Goal: Complete application form

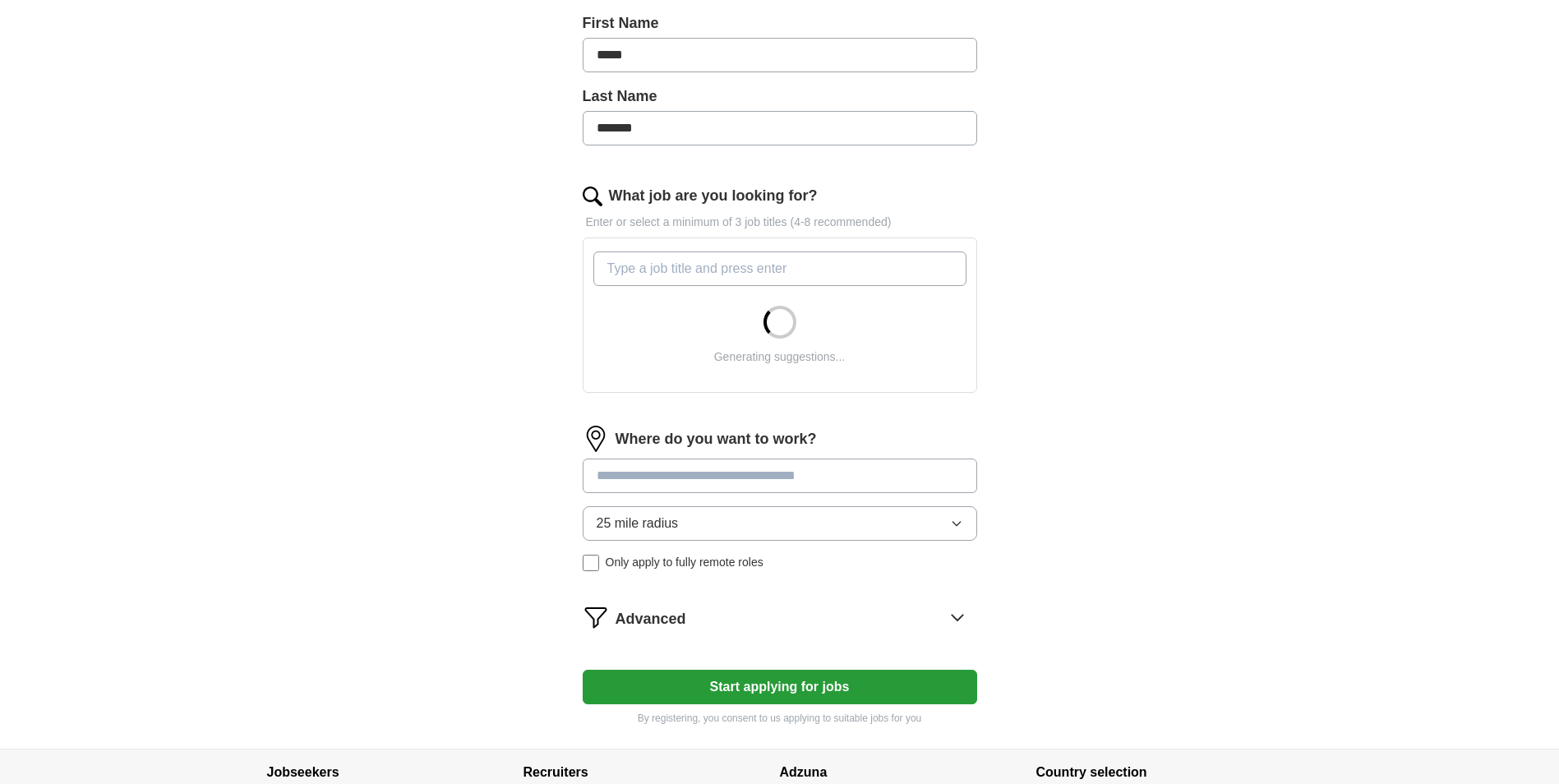
scroll to position [411, 0]
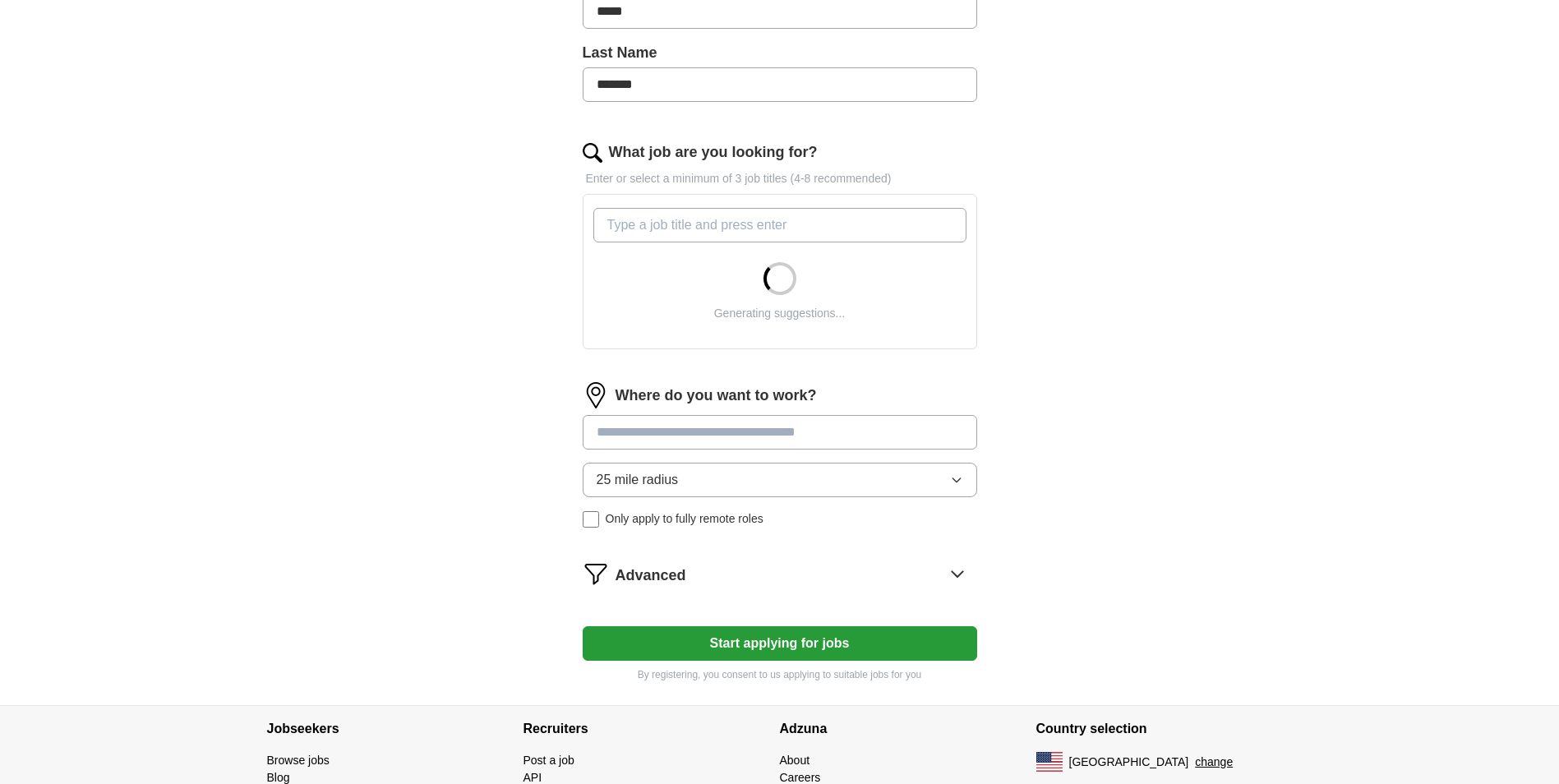
click at [660, 225] on input "What job are you looking for?" at bounding box center [780, 225] width 374 height 35
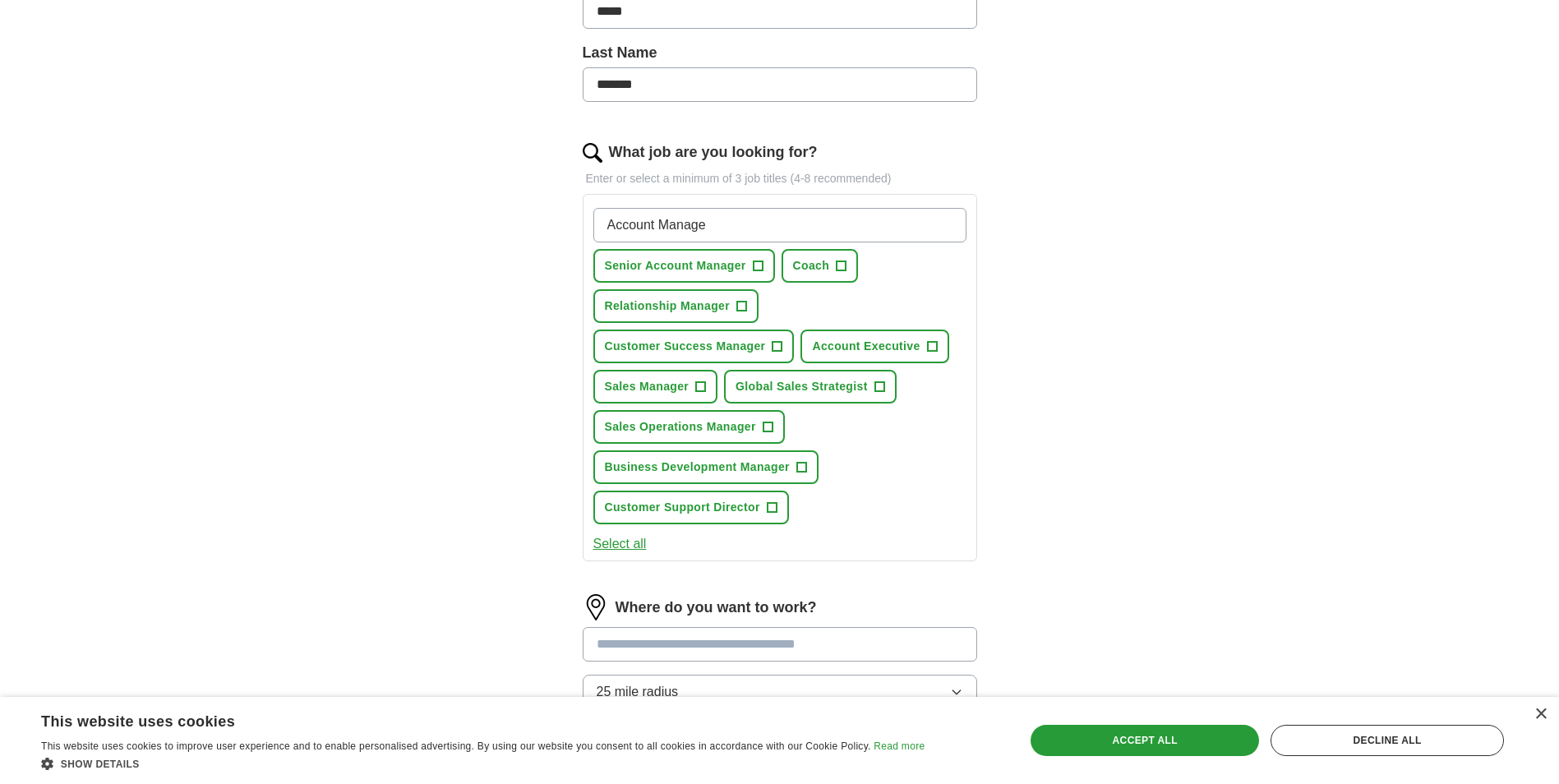
type input "Account Manager"
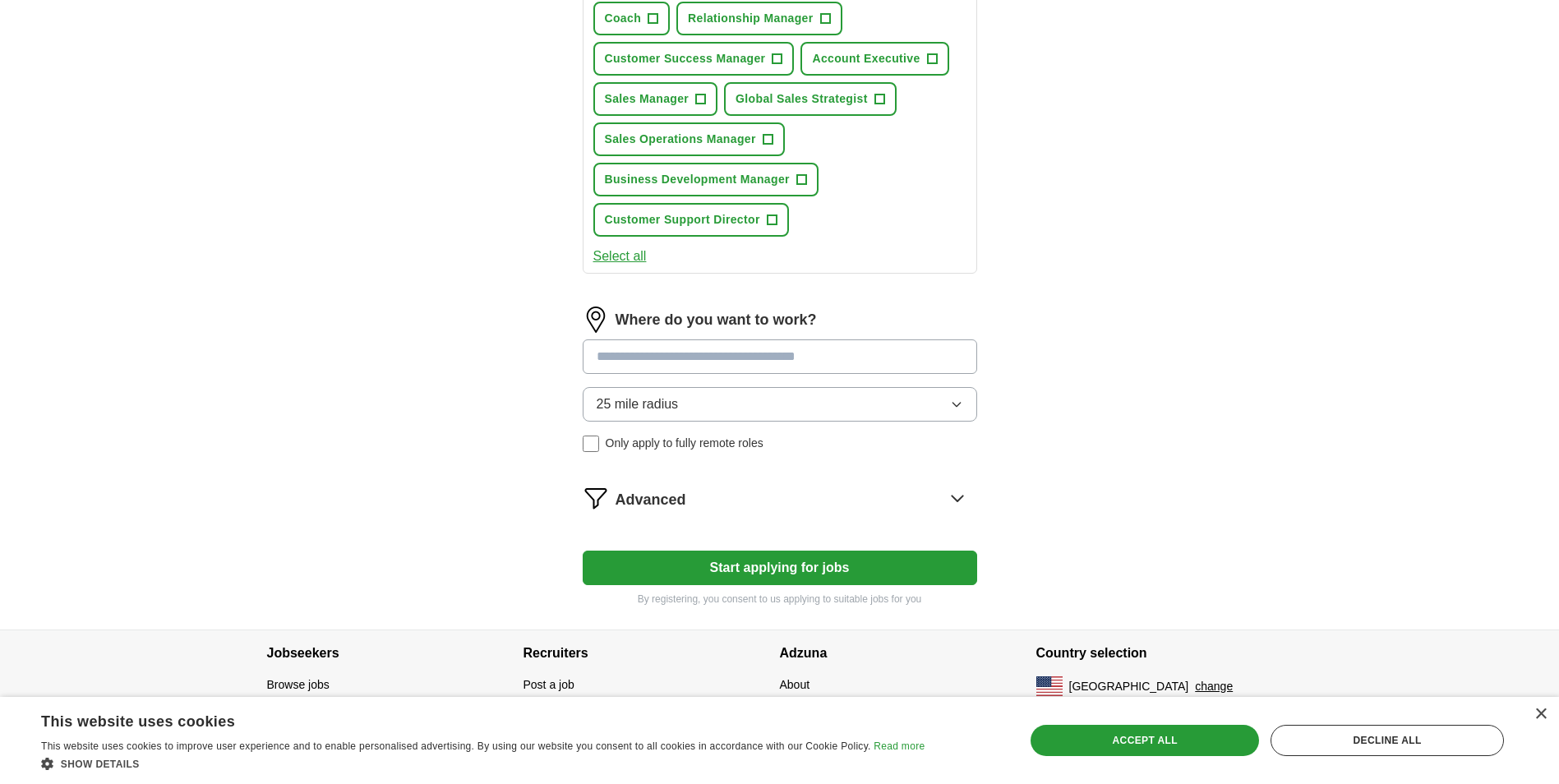
scroll to position [709, 0]
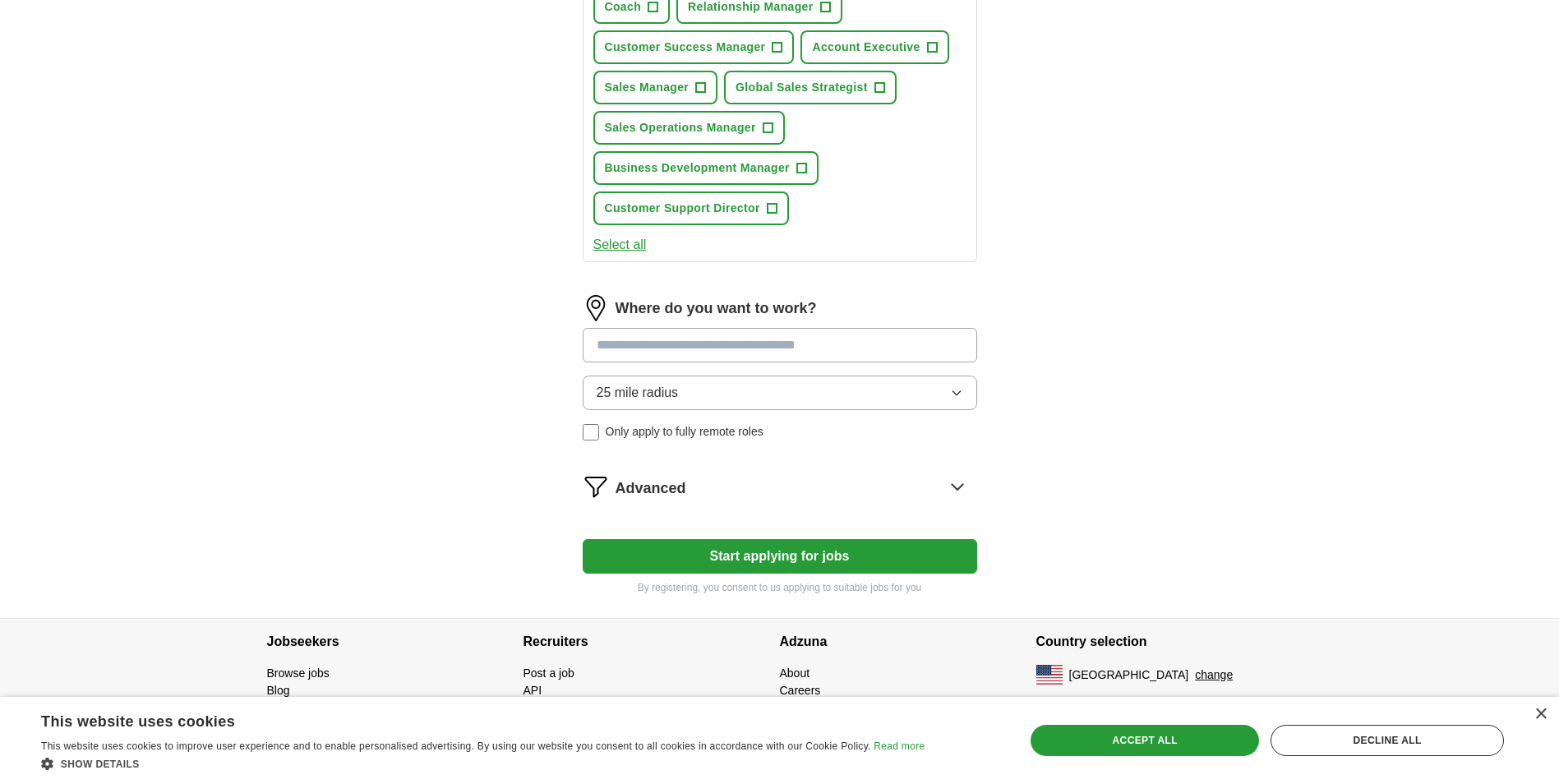
click at [719, 397] on button "25 mile radius" at bounding box center [779, 392] width 394 height 35
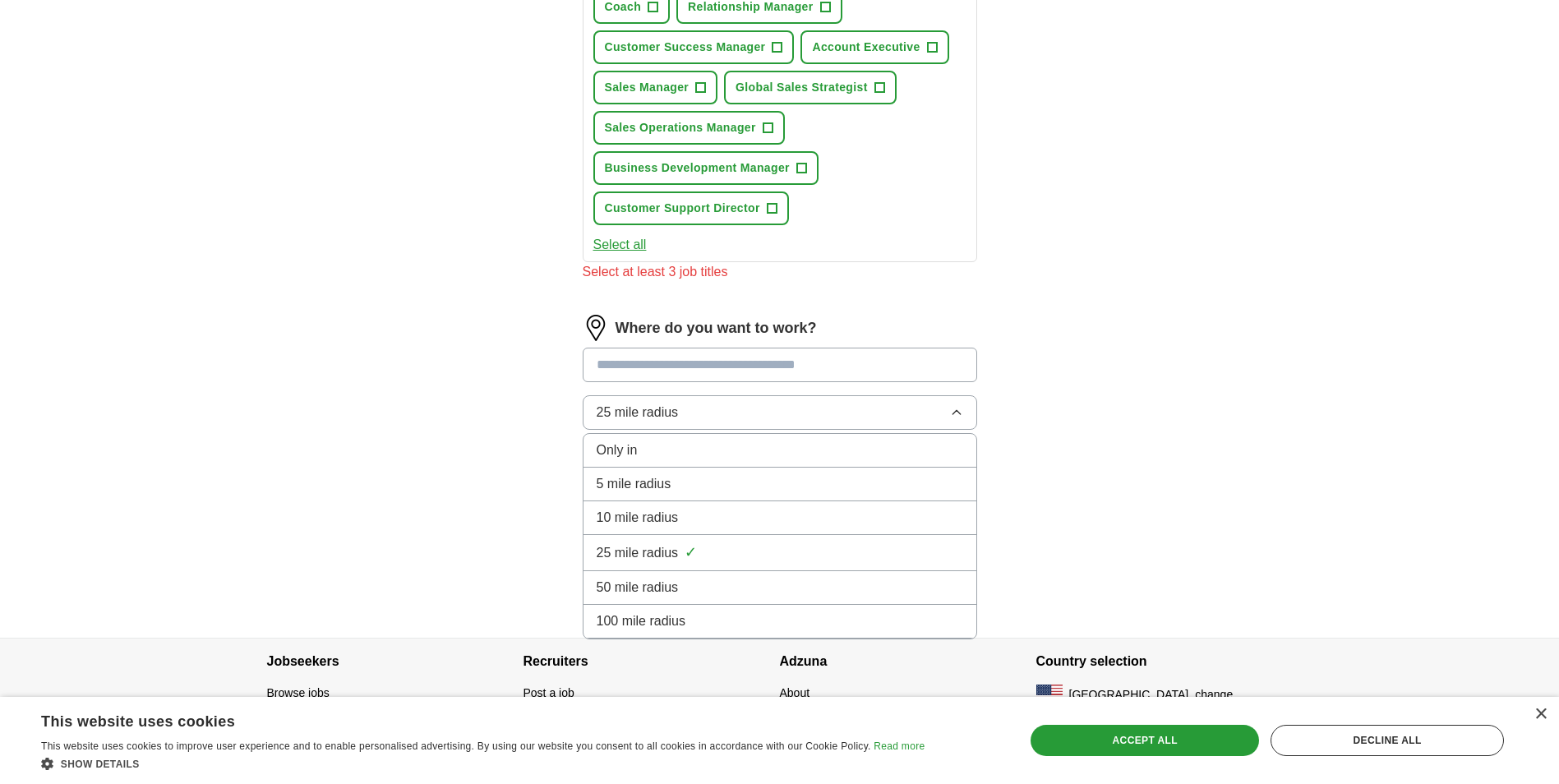
click at [657, 514] on span "10 mile radius" at bounding box center [637, 517] width 82 height 20
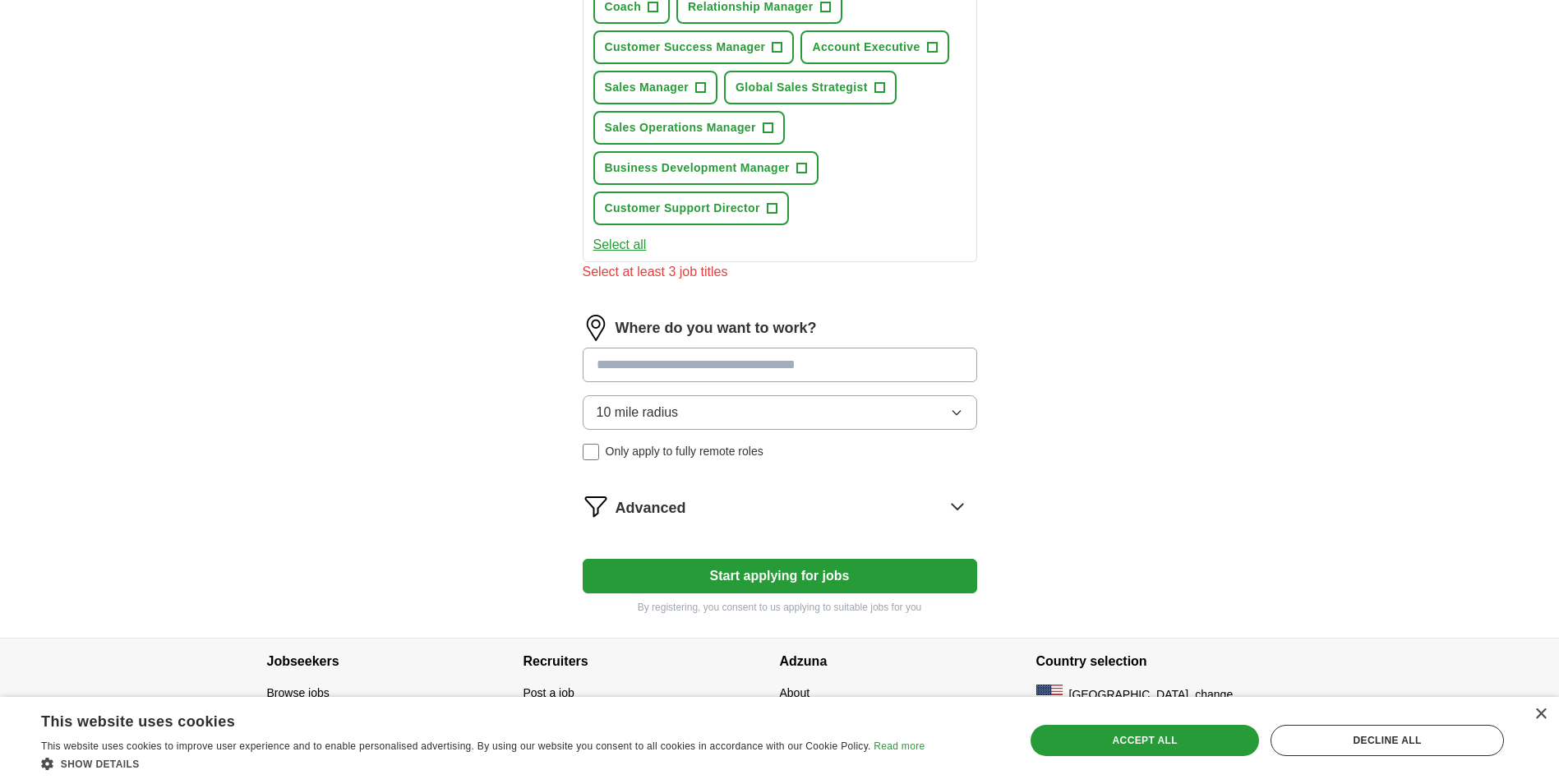
click at [738, 586] on button "Start applying for jobs" at bounding box center [779, 576] width 394 height 35
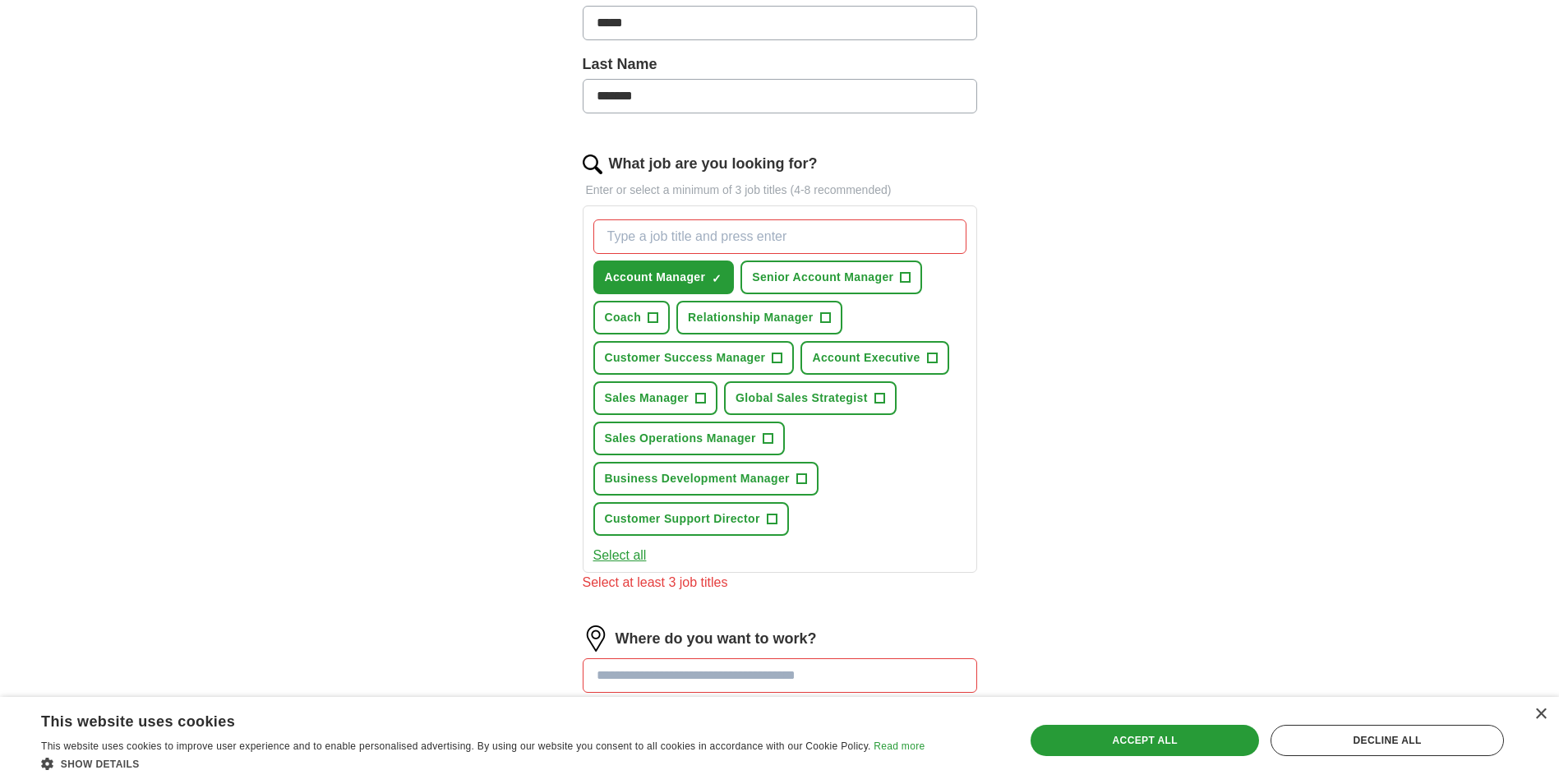
scroll to position [463, 0]
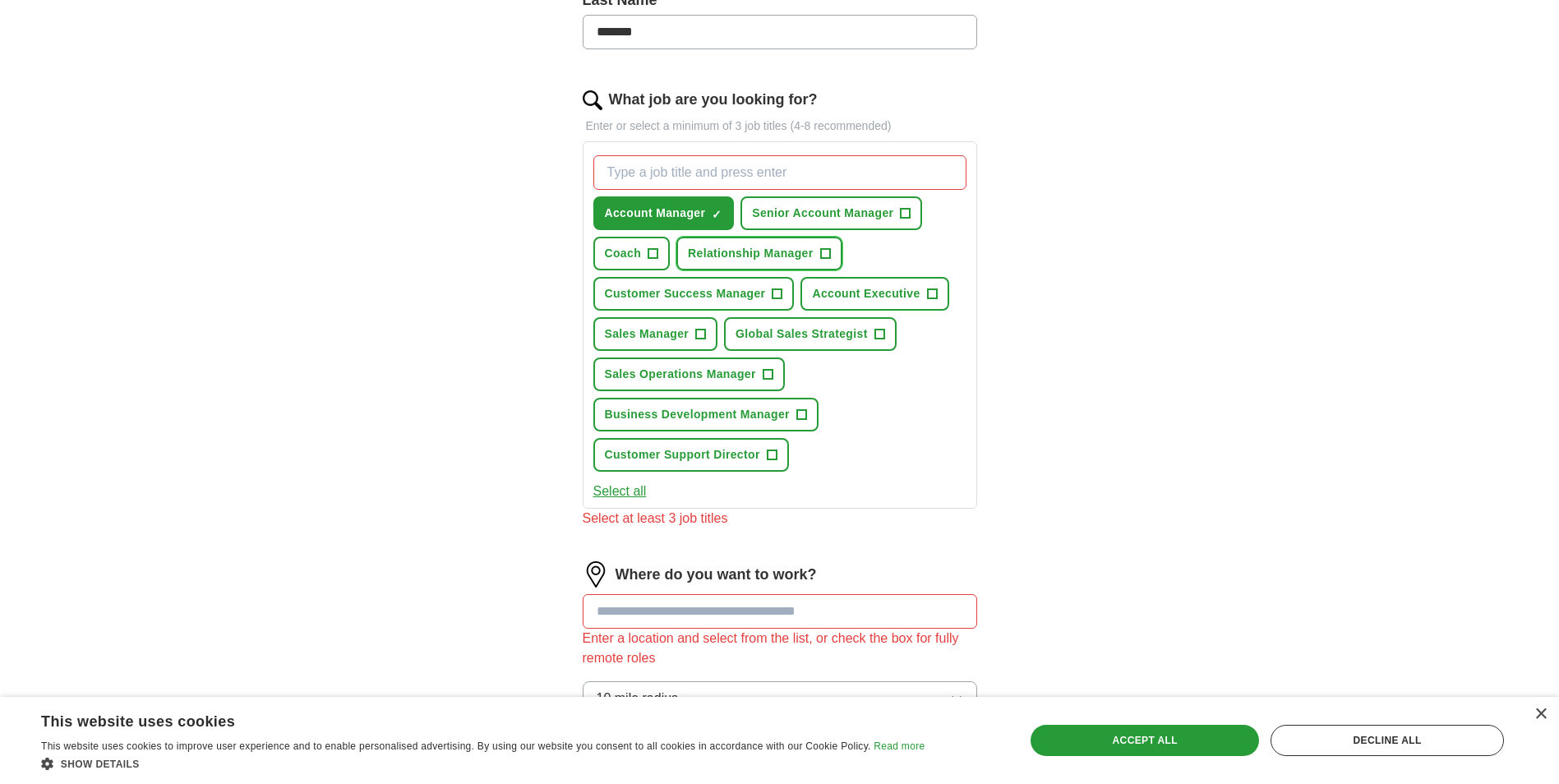
click at [813, 256] on span "Relationship Manager" at bounding box center [750, 254] width 125 height 17
click at [851, 201] on button "Senior Account Manager +" at bounding box center [831, 213] width 182 height 34
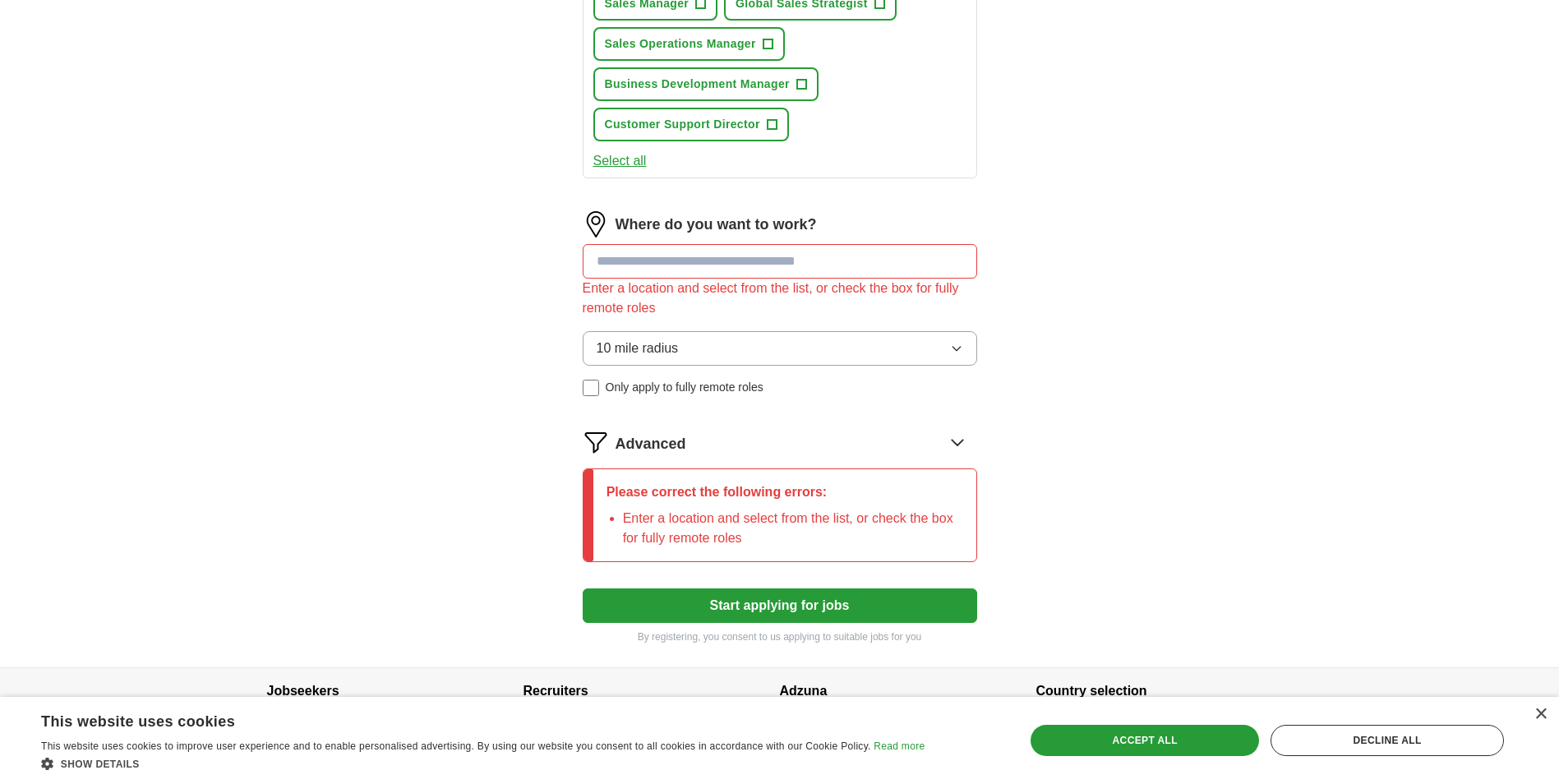
scroll to position [843, 0]
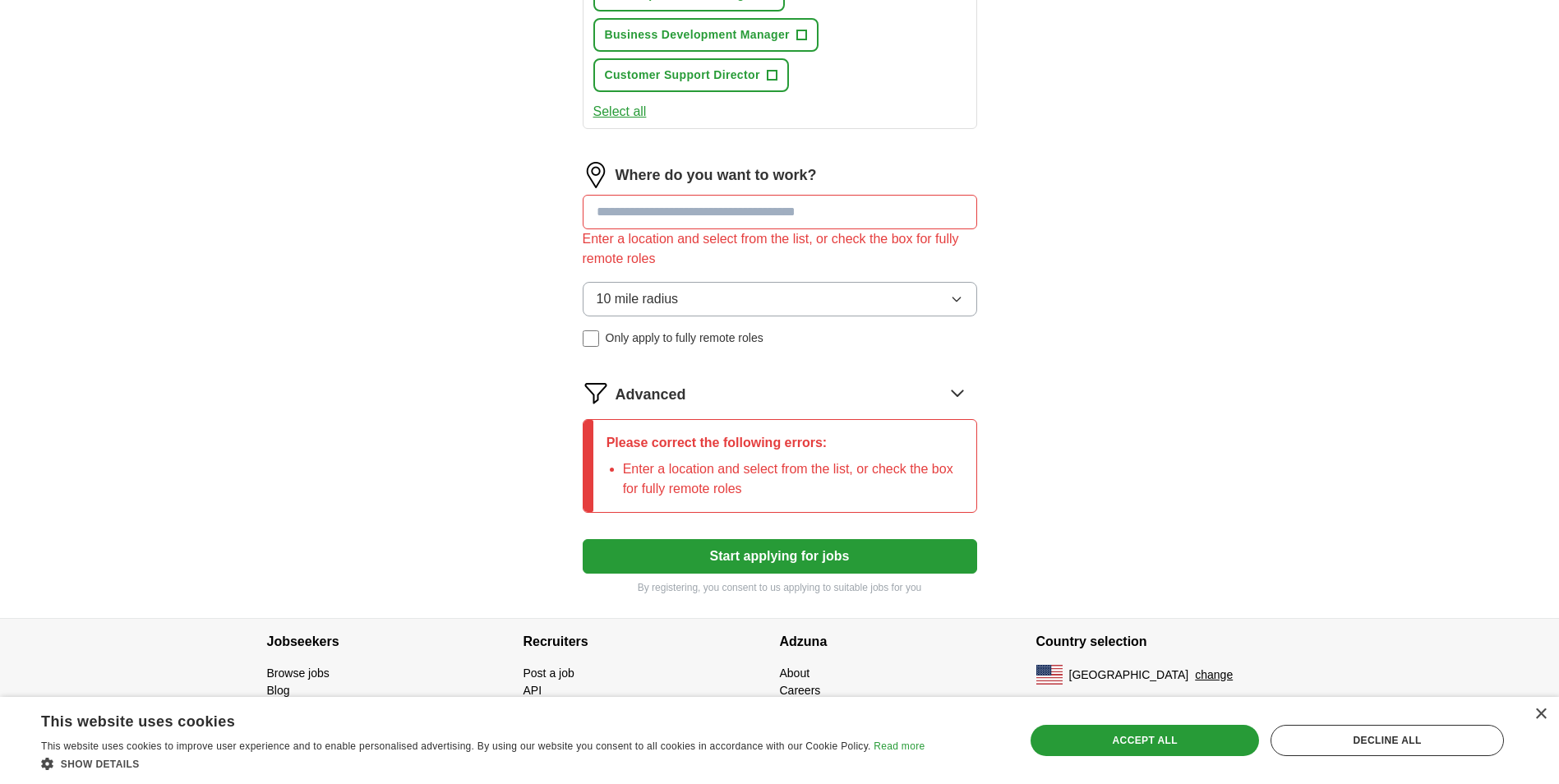
click at [668, 224] on input at bounding box center [779, 212] width 394 height 35
type input "****"
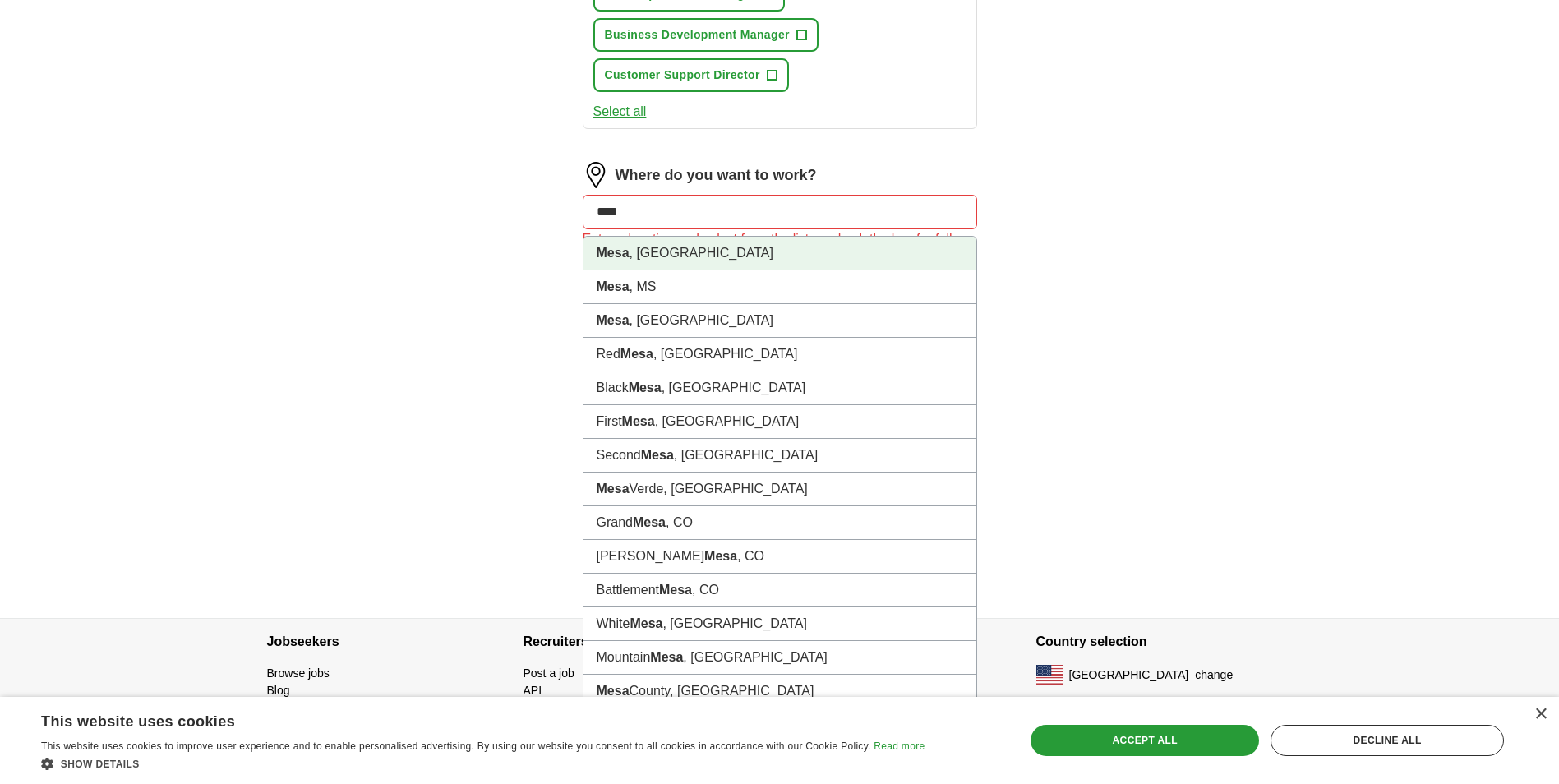
click at [610, 253] on strong "Mesa" at bounding box center [613, 253] width 33 height 14
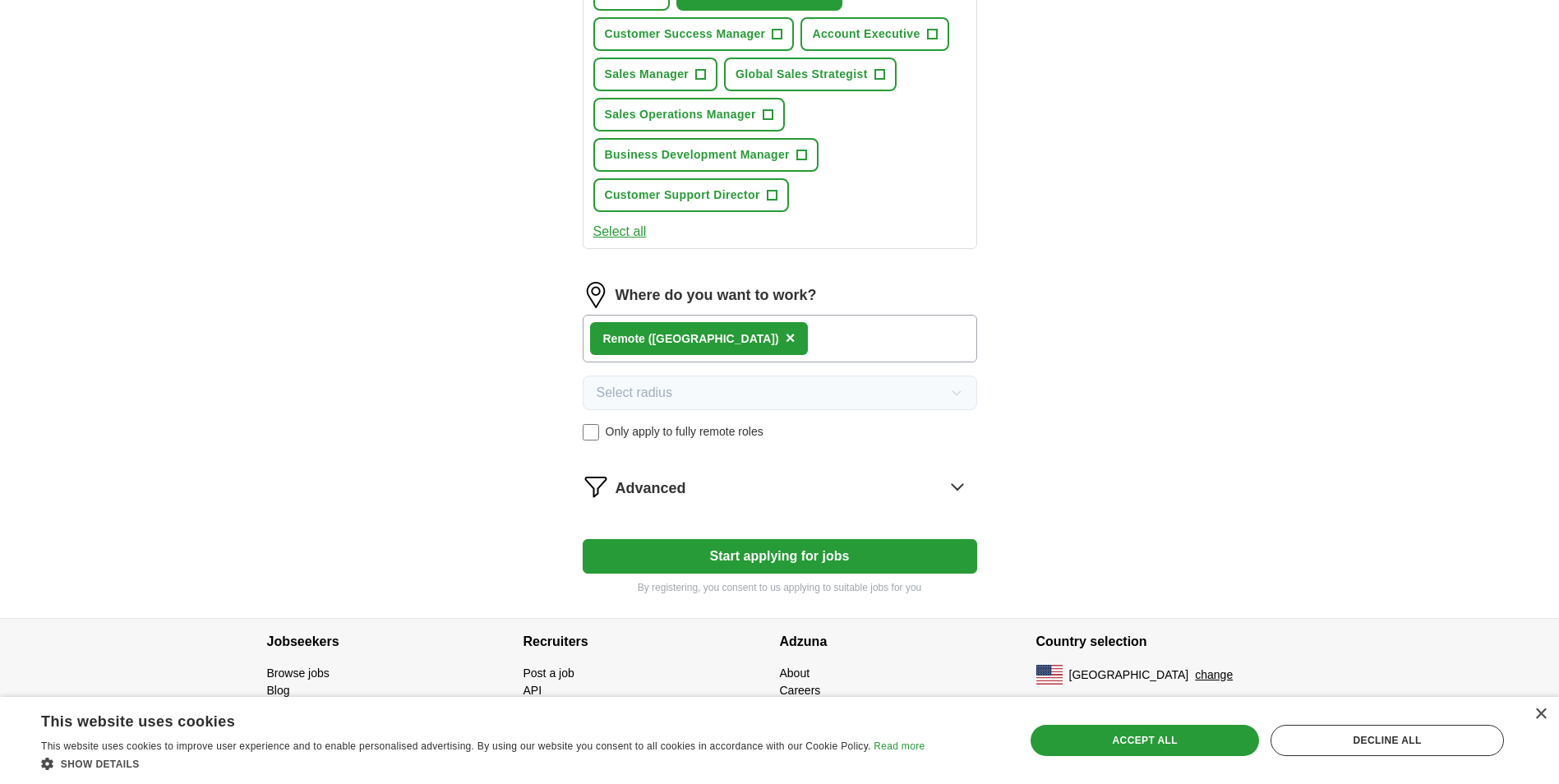
click at [742, 560] on button "Start applying for jobs" at bounding box center [779, 556] width 394 height 35
select select "**"
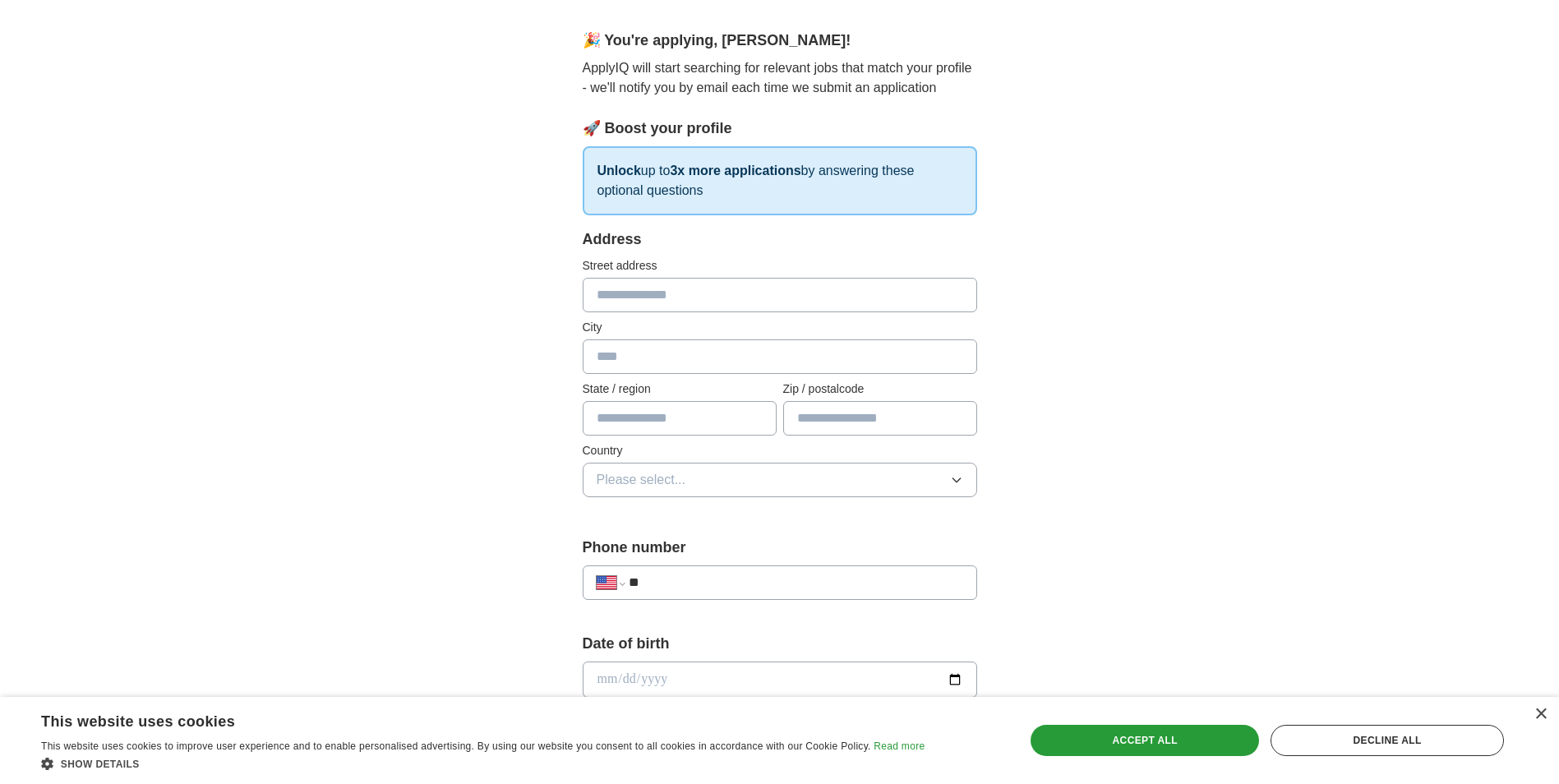
scroll to position [85, 0]
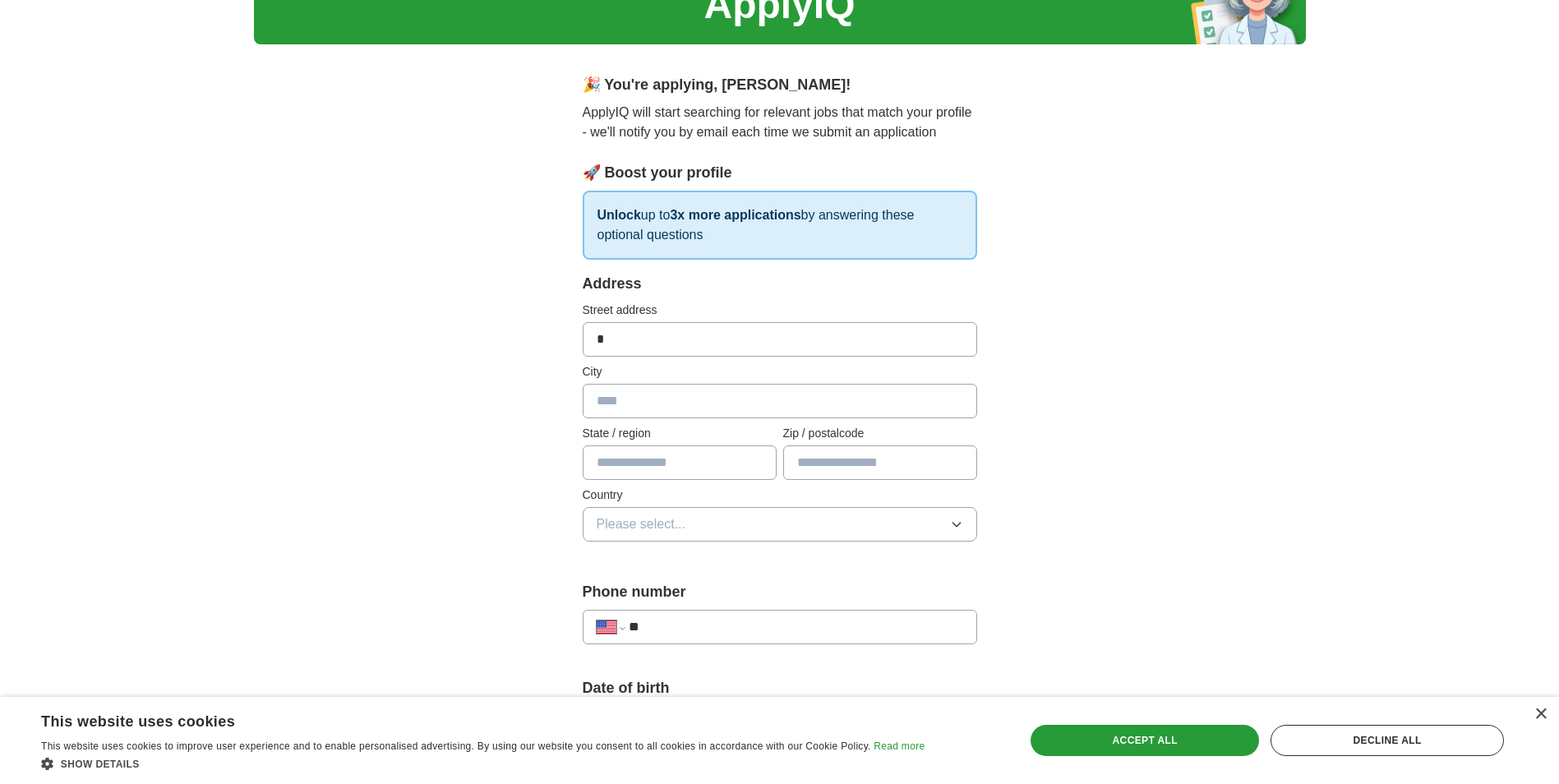
click at [656, 339] on input "*" at bounding box center [779, 340] width 394 height 35
type input "**********"
type input "********"
type input "*****"
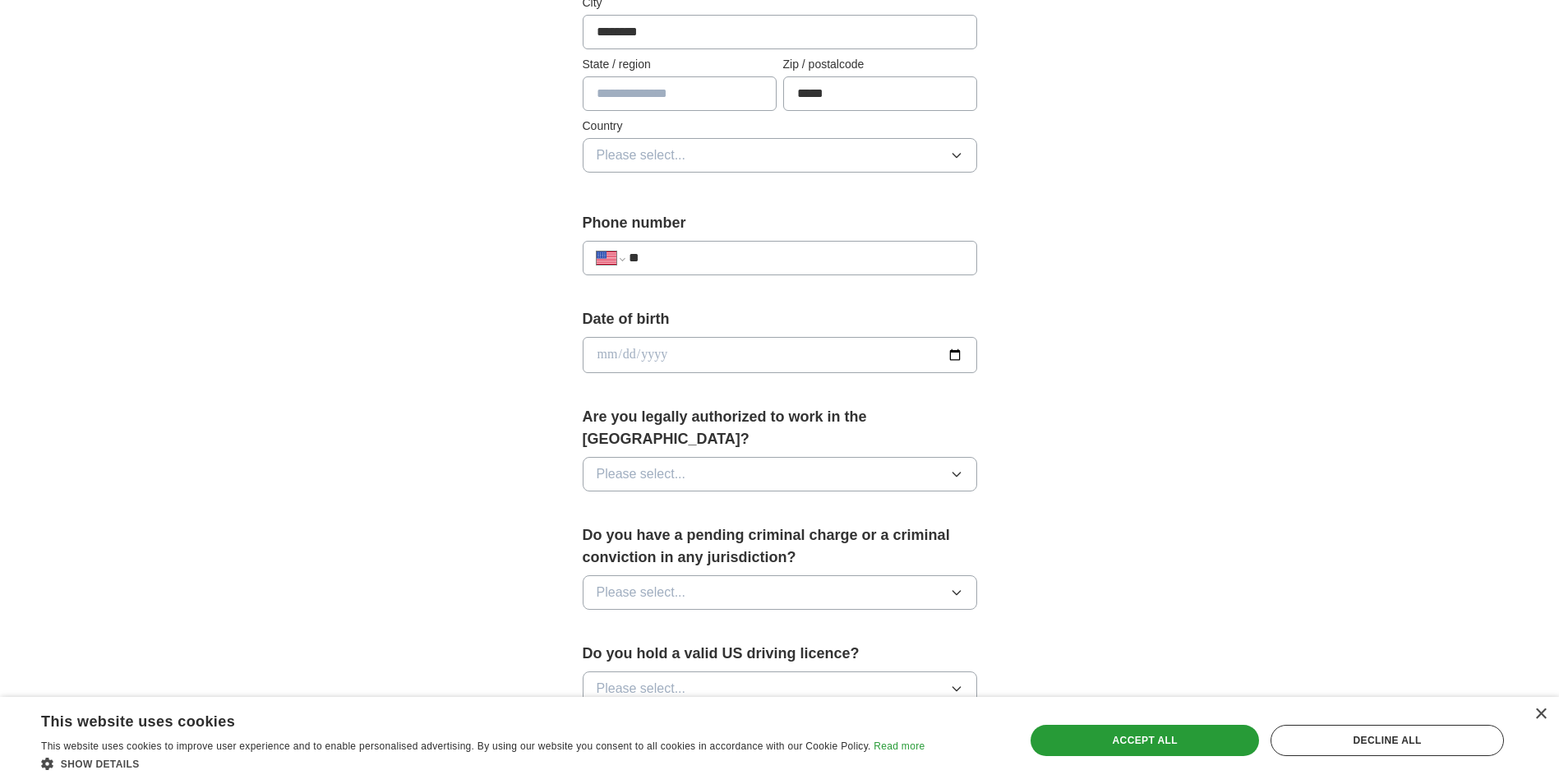
scroll to position [496, 0]
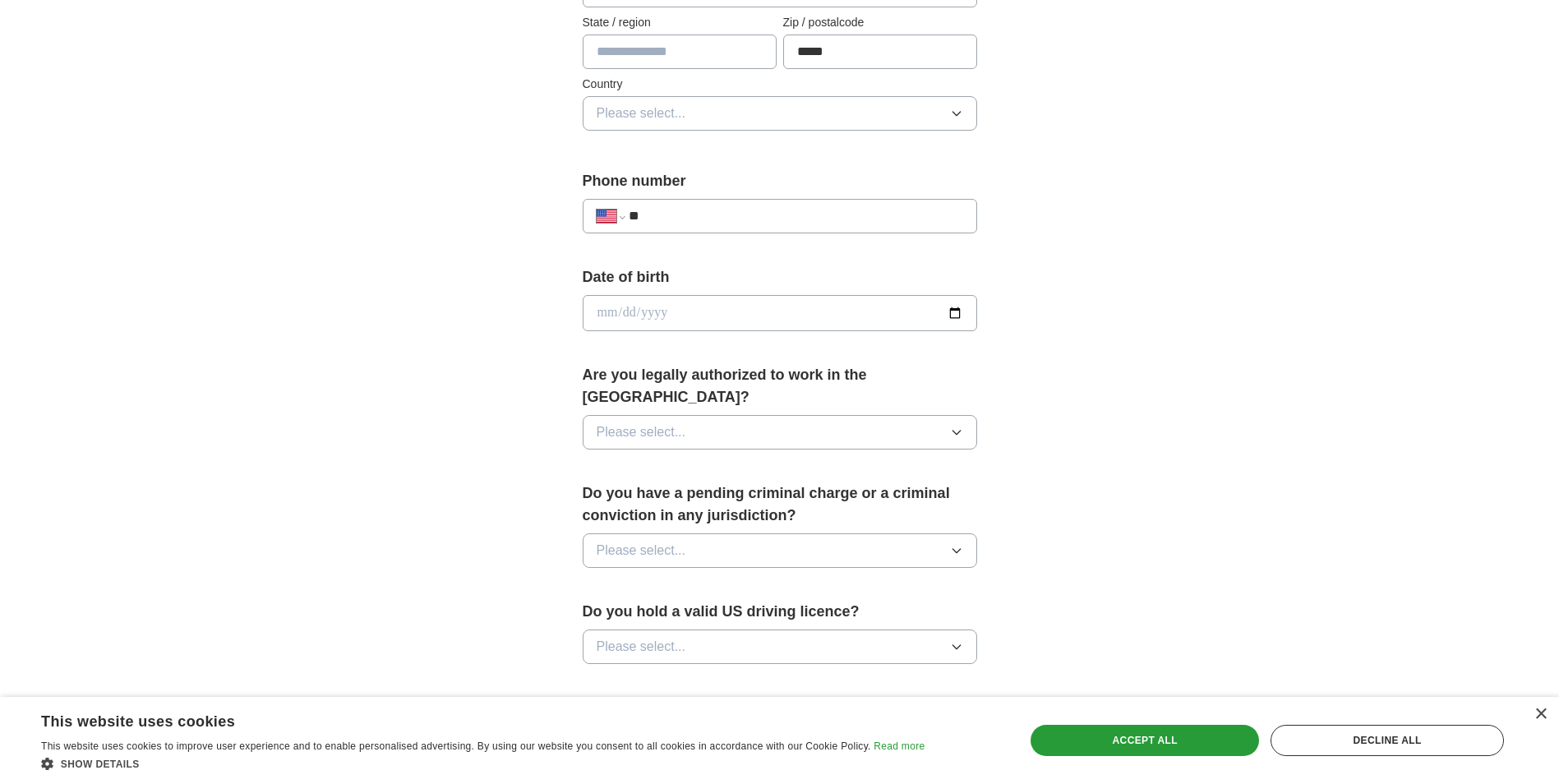
click at [724, 316] on input "date" at bounding box center [779, 313] width 394 height 36
click at [871, 533] on button "Please select..." at bounding box center [779, 550] width 394 height 35
click at [459, 295] on div "**********" at bounding box center [780, 302] width 1052 height 1496
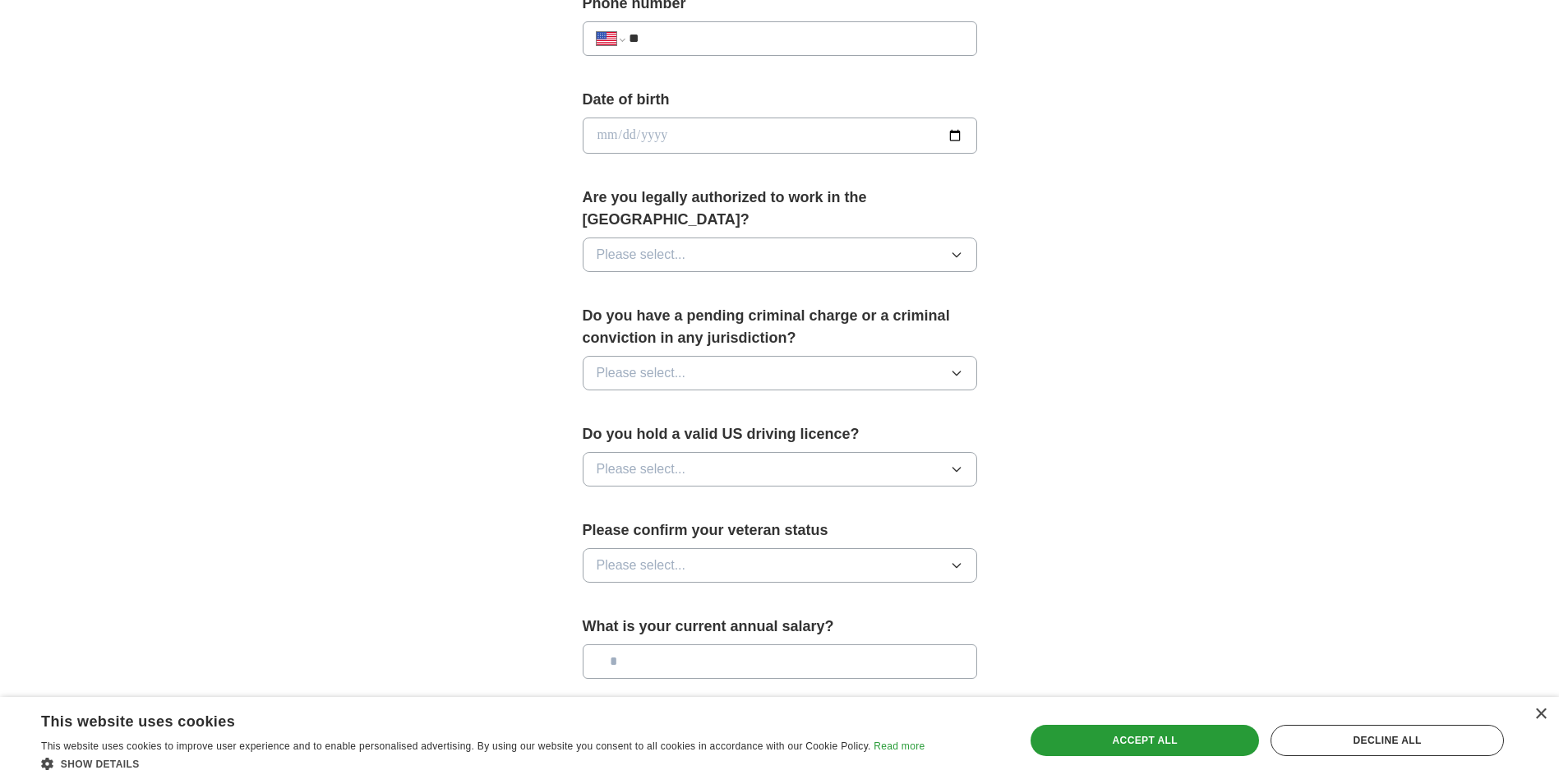
scroll to position [660, 0]
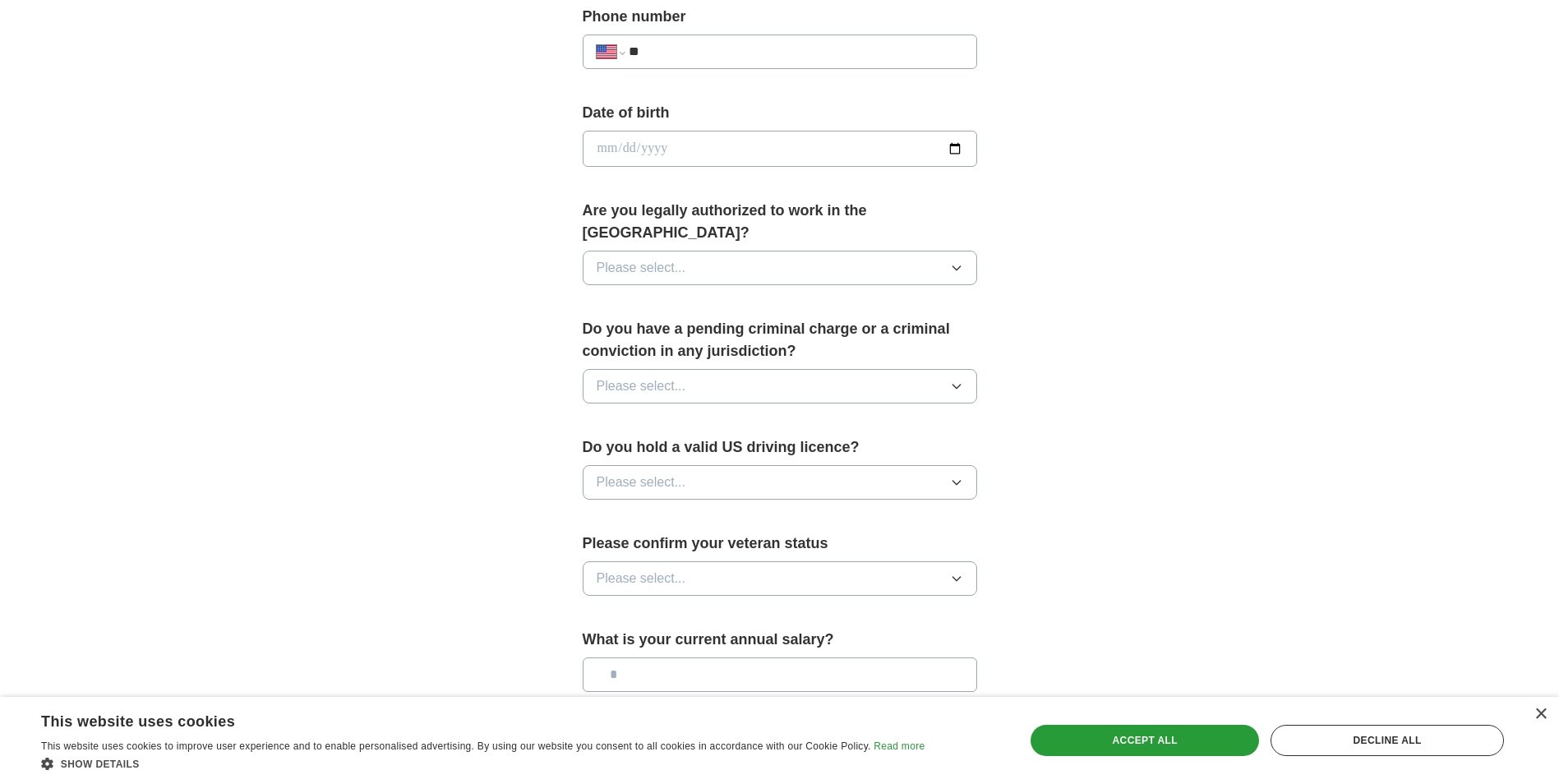
click at [642, 376] on span "Please select..." at bounding box center [640, 386] width 89 height 20
click at [627, 414] on div "Yes" at bounding box center [779, 424] width 367 height 20
click at [650, 369] on button "Yes" at bounding box center [779, 386] width 394 height 35
click at [621, 450] on div "No" at bounding box center [779, 460] width 367 height 20
click at [718, 250] on button "Please select..." at bounding box center [779, 268] width 394 height 35
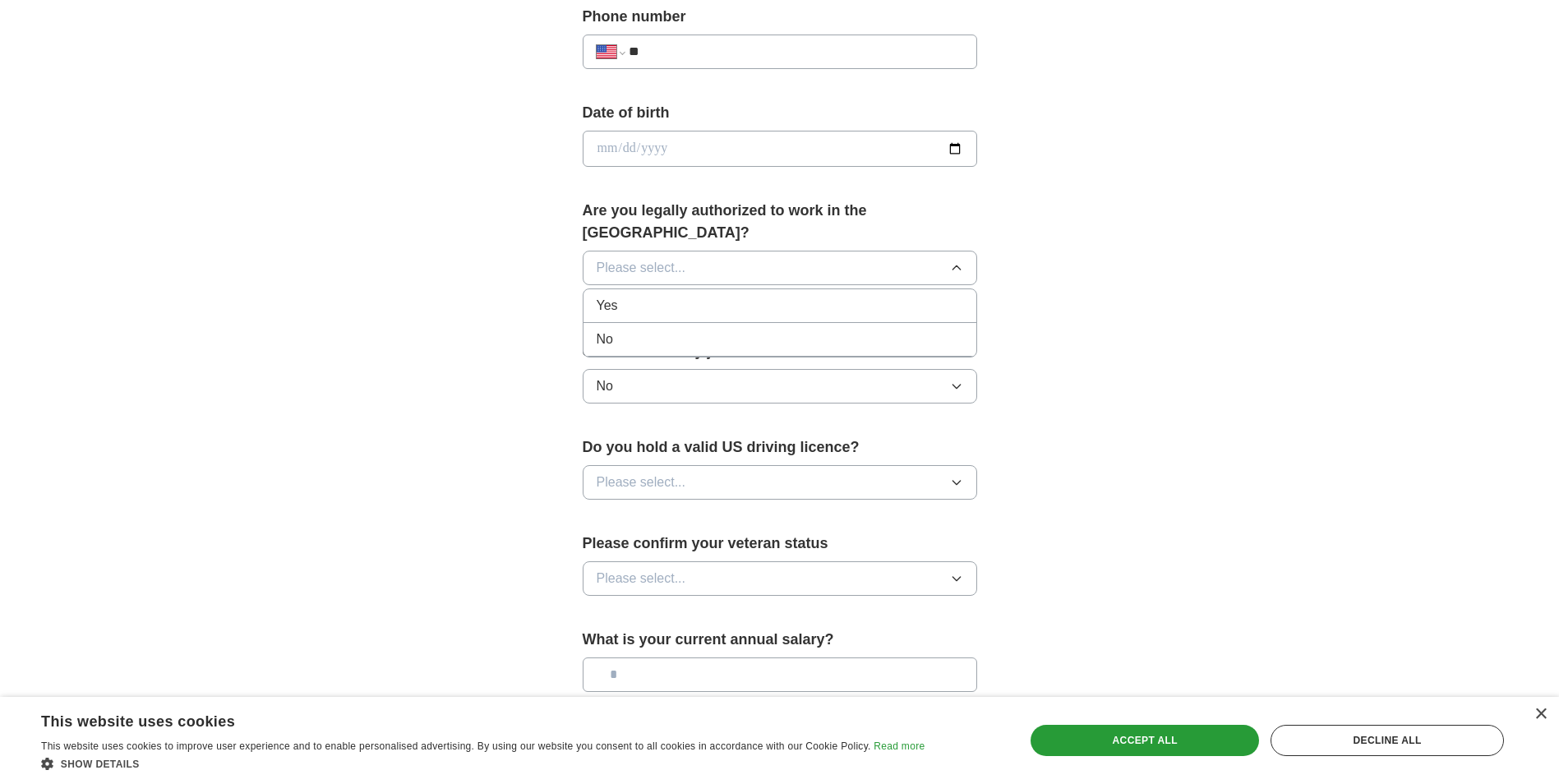
click at [642, 295] on div "Yes" at bounding box center [779, 305] width 367 height 20
click at [660, 472] on span "Please select..." at bounding box center [640, 482] width 89 height 20
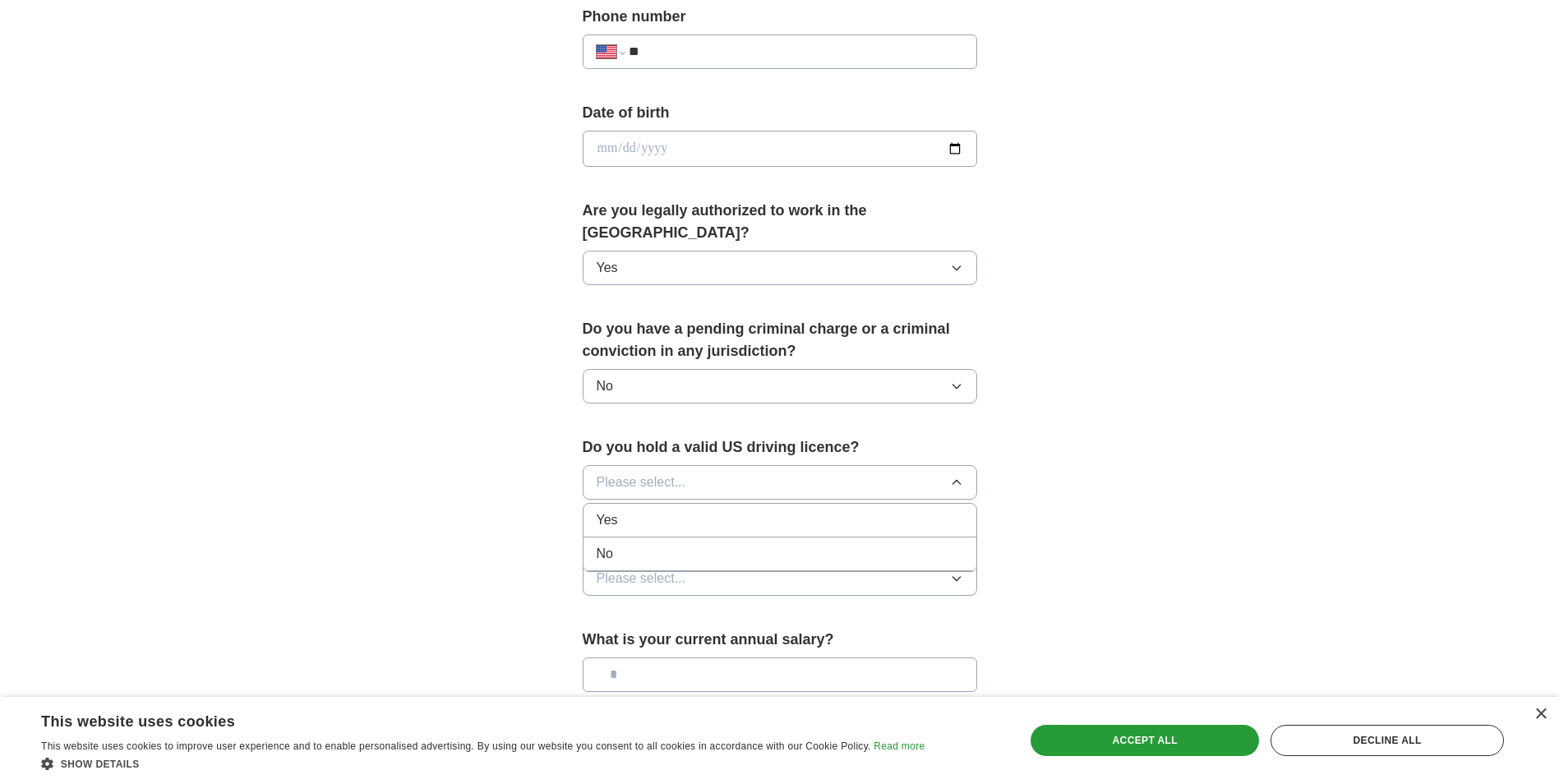
click at [629, 510] on div "Yes" at bounding box center [779, 520] width 367 height 20
click at [634, 568] on span "Please select..." at bounding box center [640, 578] width 89 height 20
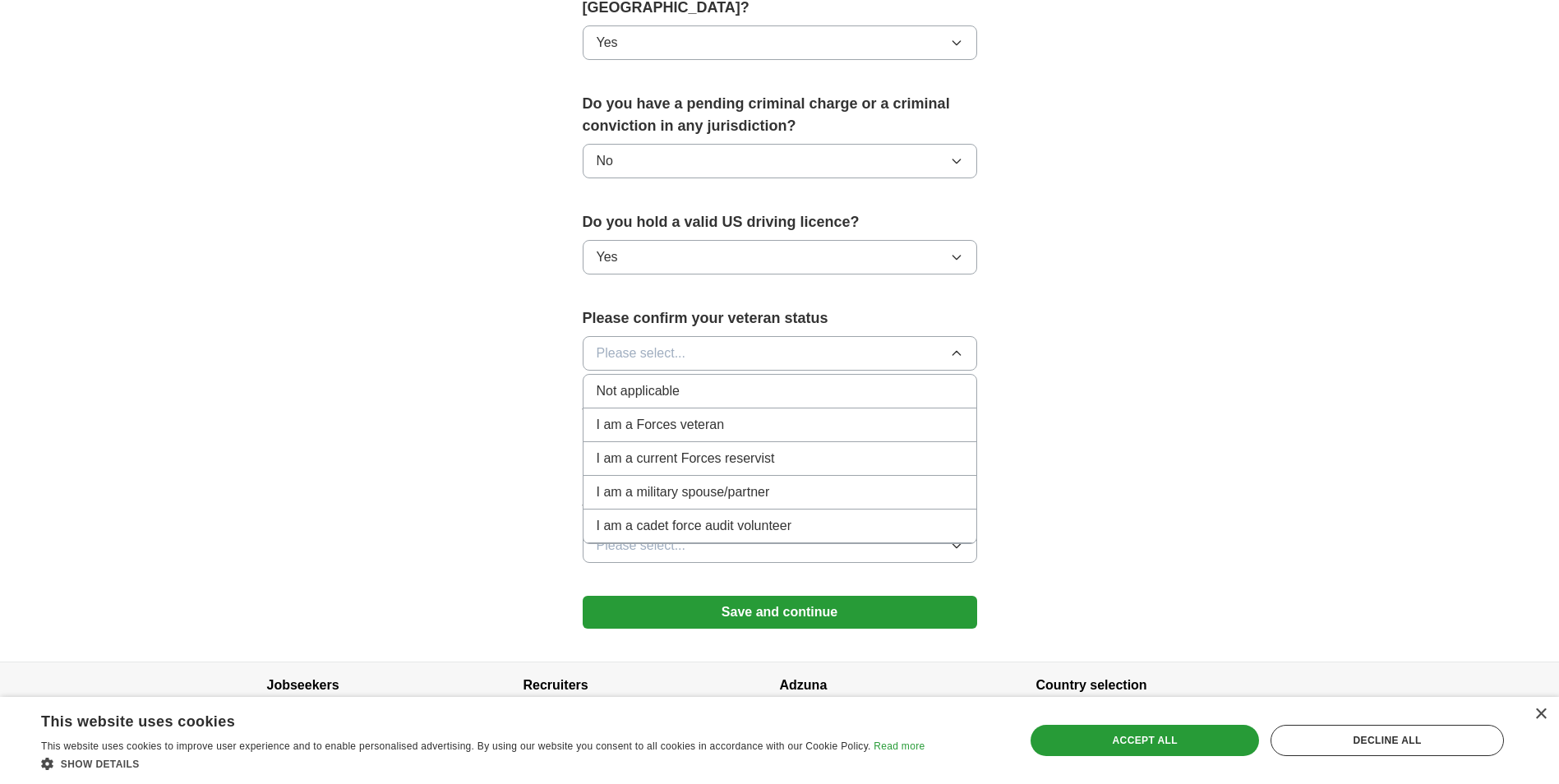
scroll to position [906, 0]
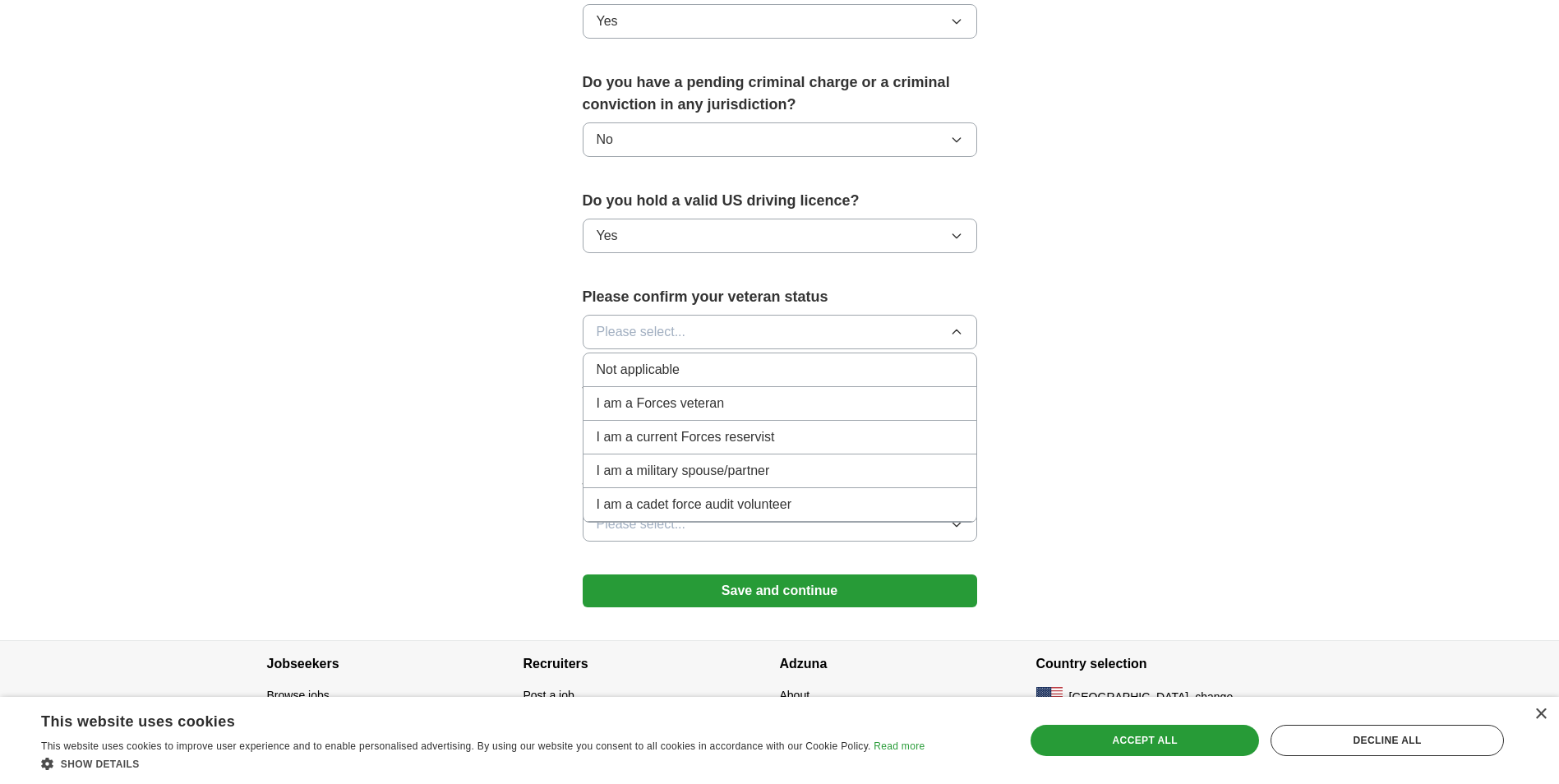
click at [646, 360] on span "Not applicable" at bounding box center [638, 369] width 83 height 20
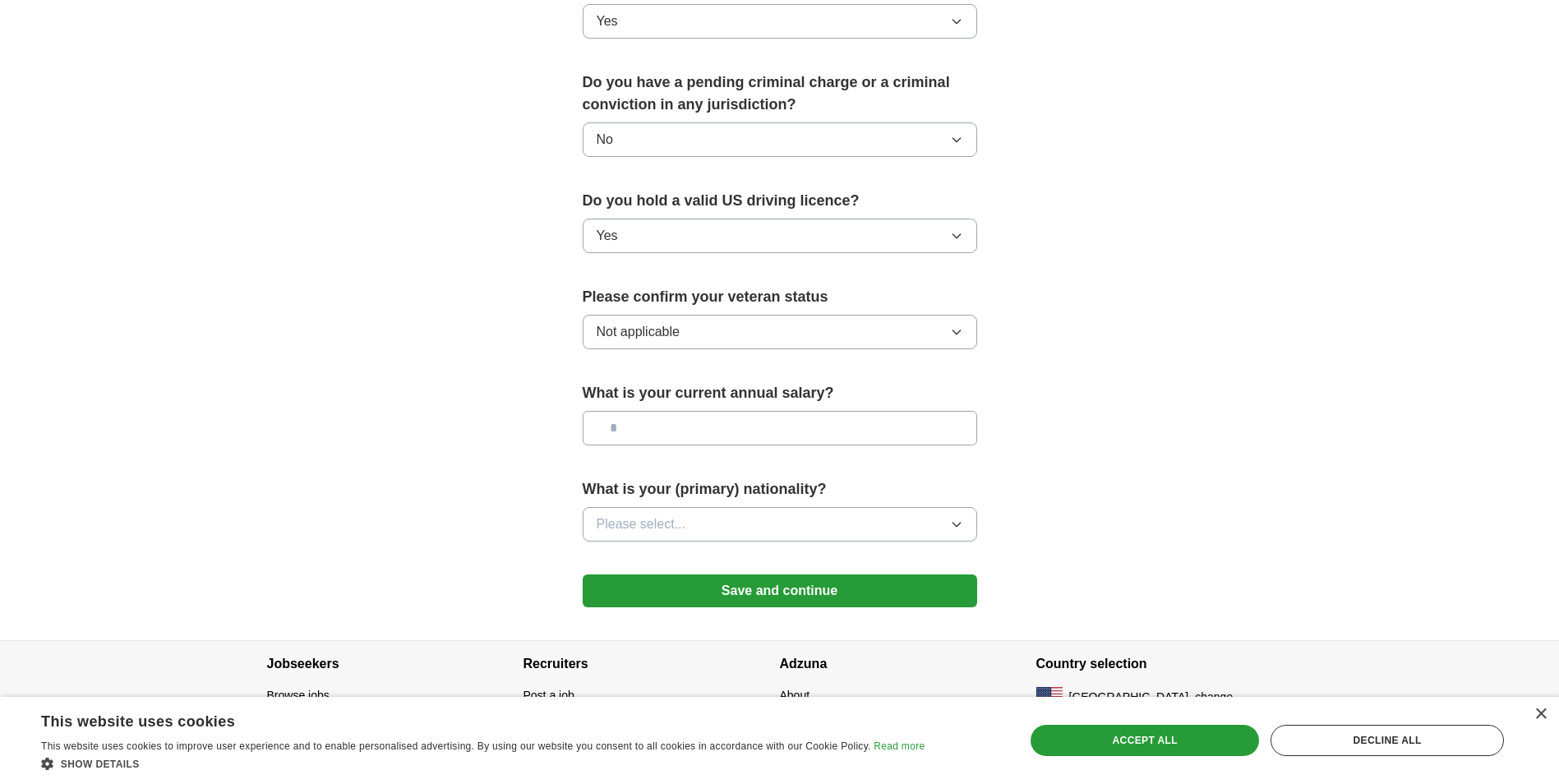
click at [665, 515] on span "Please select..." at bounding box center [640, 524] width 89 height 20
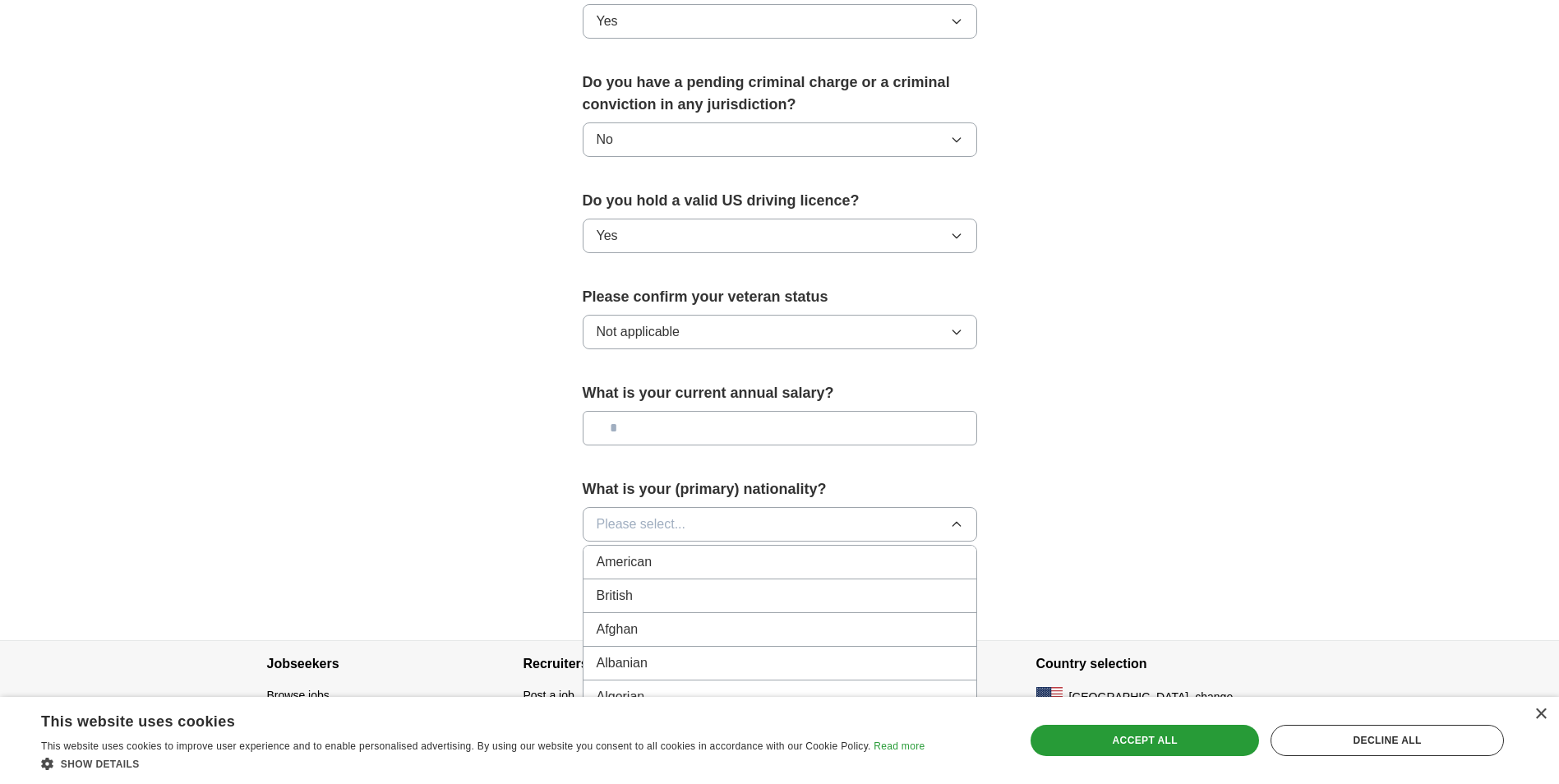
click at [648, 552] on span "American" at bounding box center [624, 561] width 55 height 20
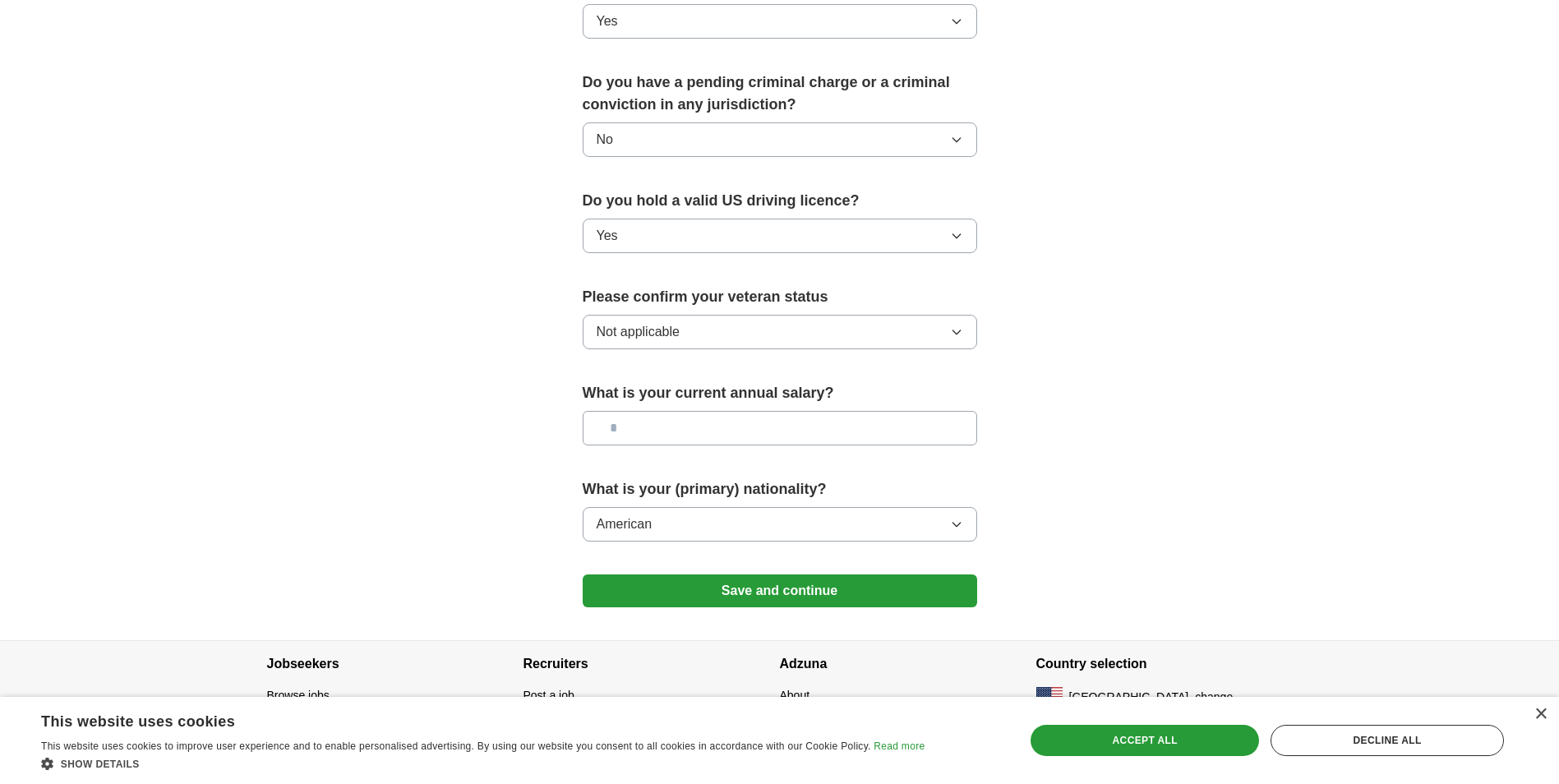
click at [649, 411] on input "text" at bounding box center [779, 428] width 394 height 35
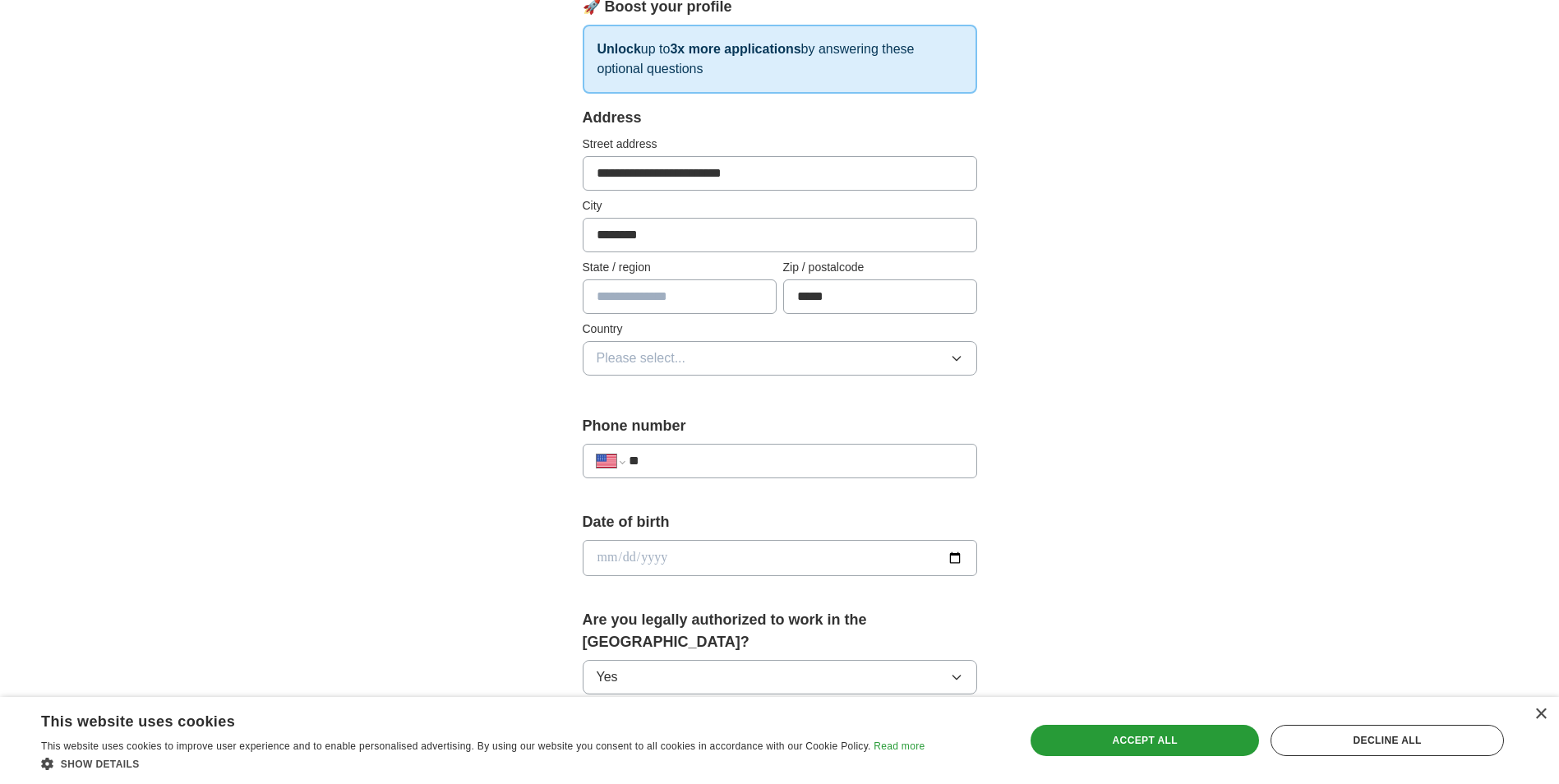
scroll to position [249, 0]
click at [724, 351] on button "Please select..." at bounding box center [779, 360] width 394 height 35
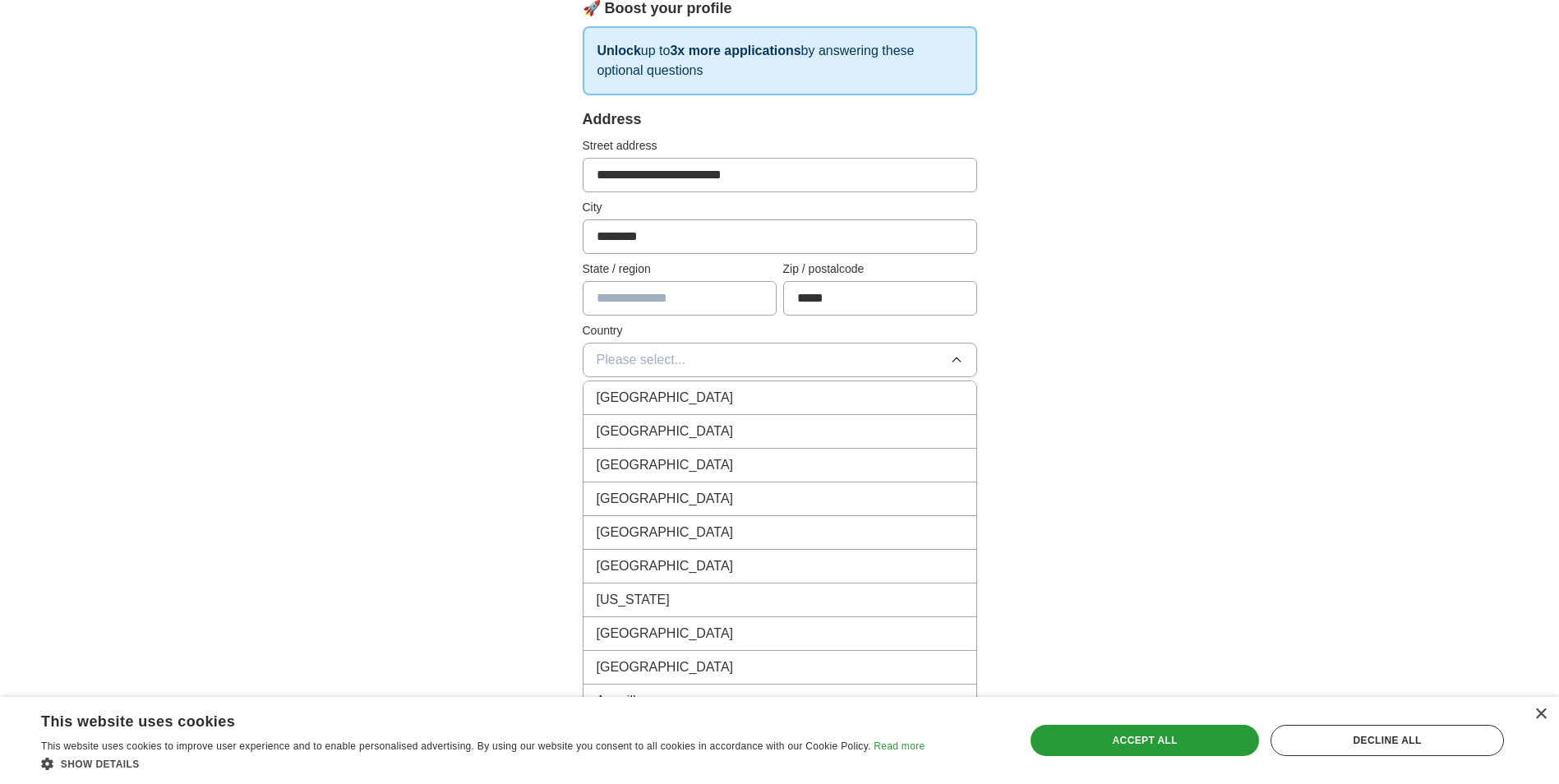
click at [672, 418] on li "[GEOGRAPHIC_DATA]" at bounding box center [779, 431] width 393 height 34
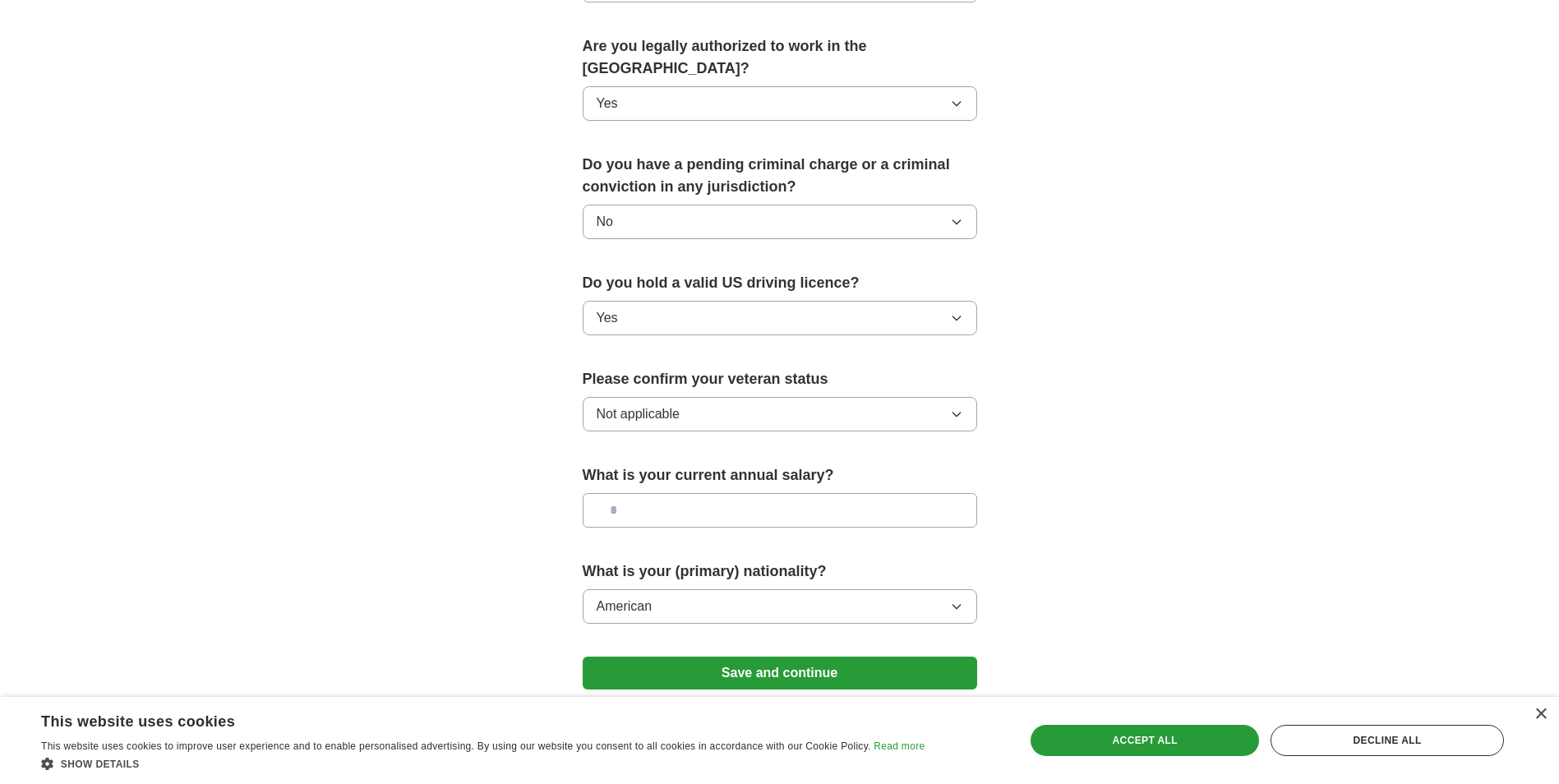
scroll to position [906, 0]
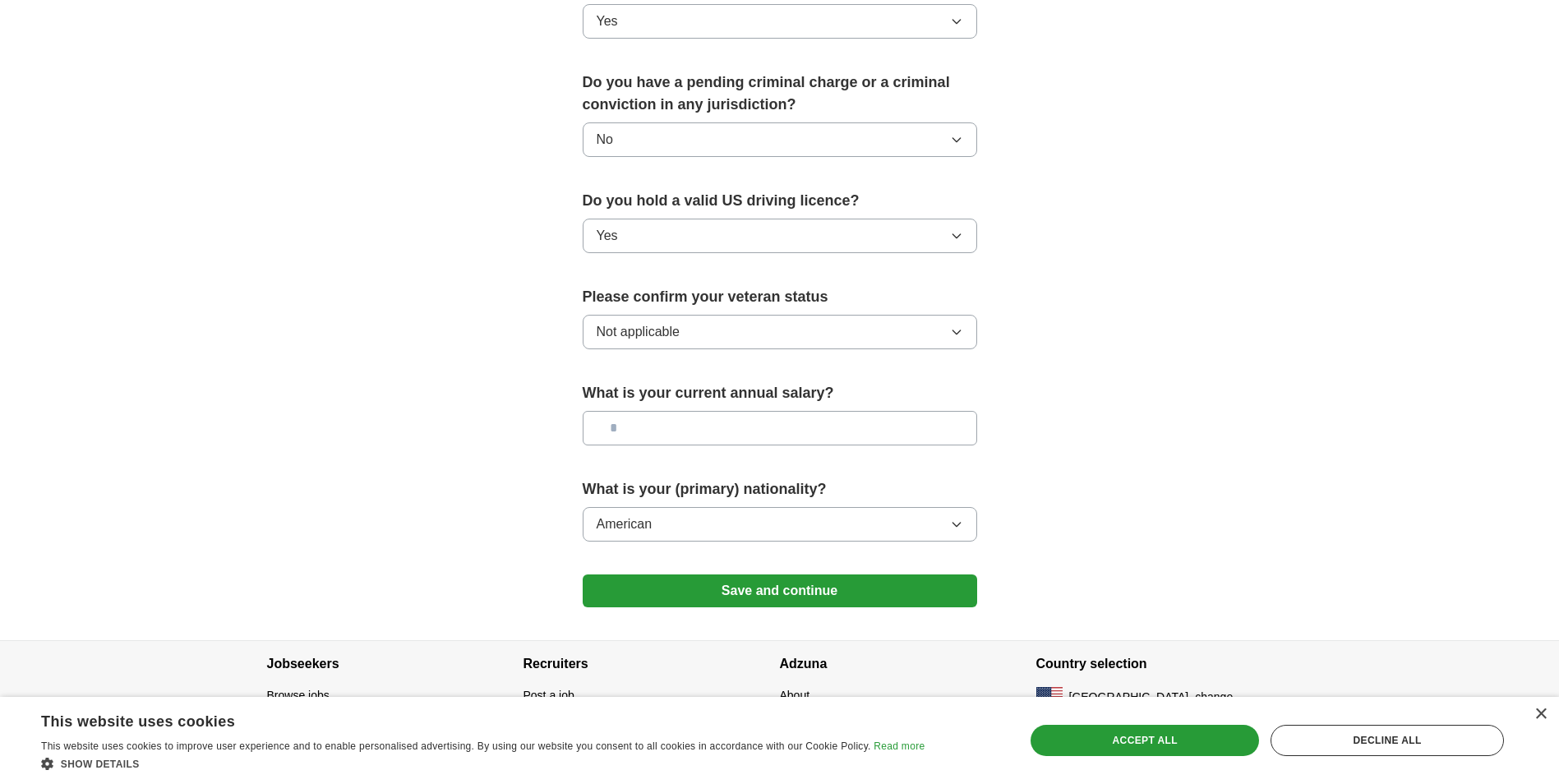
click at [744, 574] on button "Save and continue" at bounding box center [779, 591] width 394 height 33
